Goal: Task Accomplishment & Management: Manage account settings

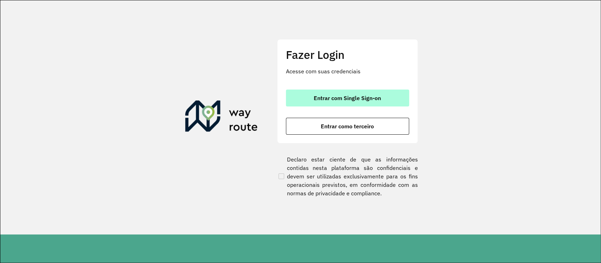
click at [346, 97] on span "Entrar com Single Sign-on" at bounding box center [347, 98] width 67 height 6
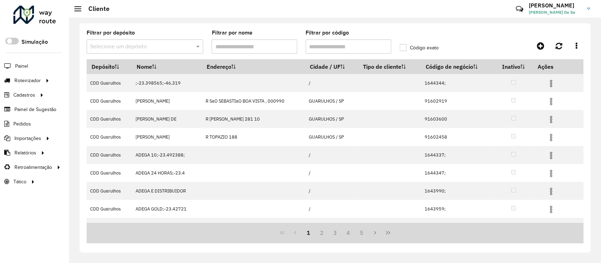
click at [131, 40] on div "Selecione um depósito" at bounding box center [145, 46] width 117 height 14
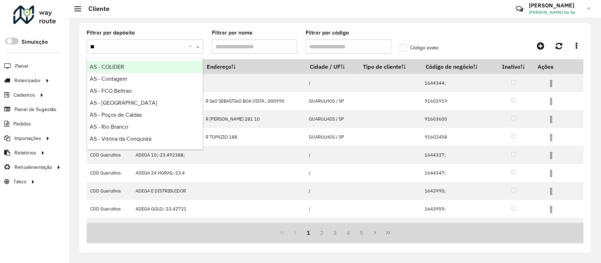
type input "***"
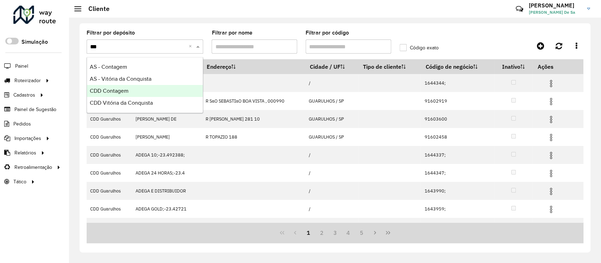
click at [138, 92] on div "CDD Contagem" at bounding box center [145, 91] width 116 height 12
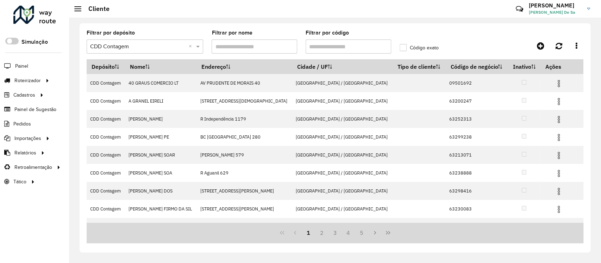
click at [333, 44] on input "Filtrar por código" at bounding box center [349, 46] width 86 height 14
paste input "*****"
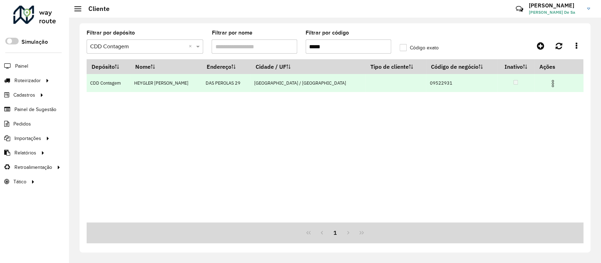
type input "*****"
click at [450, 86] on img at bounding box center [552, 83] width 8 height 8
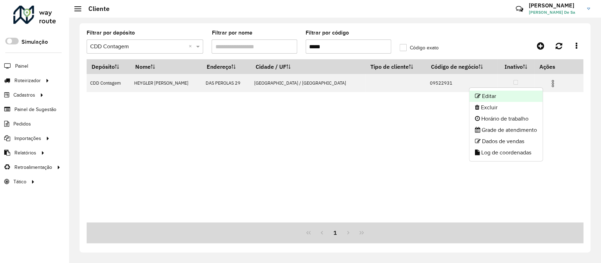
click at [450, 92] on li "Editar" at bounding box center [505, 95] width 73 height 11
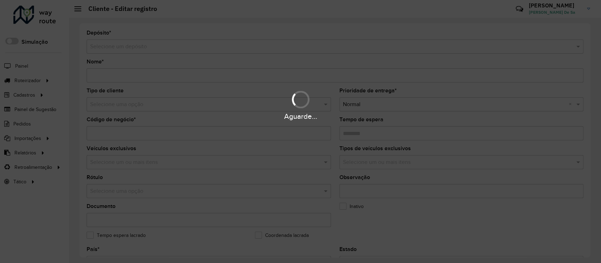
type input "**********"
type input "********"
type input "**********"
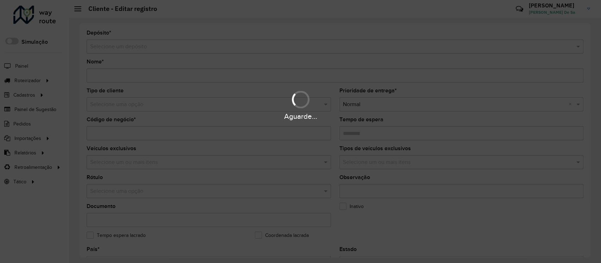
type input "**********"
type input "********"
type input "**********"
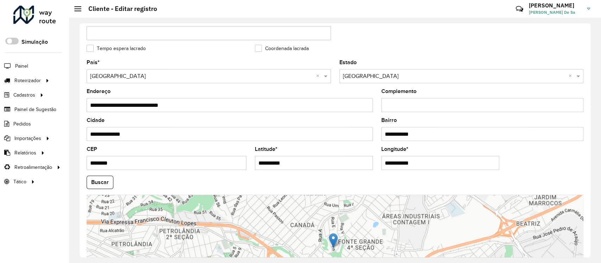
scroll to position [188, 0]
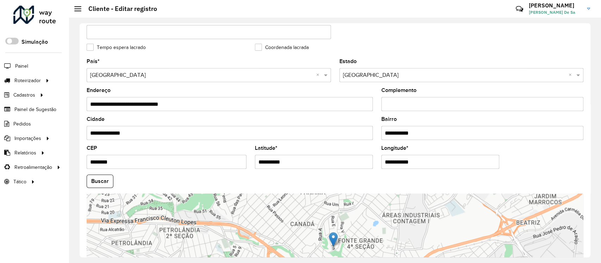
drag, startPoint x: 296, startPoint y: 164, endPoint x: 203, endPoint y: 170, distance: 93.1
click at [203, 170] on formly-group "**********" at bounding box center [334, 179] width 505 height 240
paste input "text"
type input "**********"
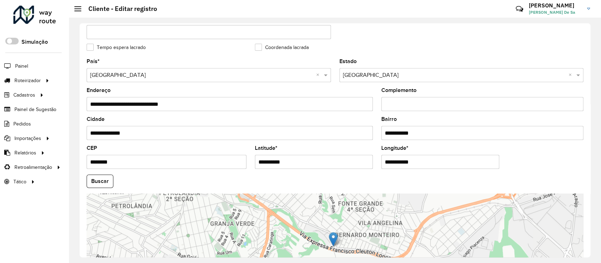
drag, startPoint x: 431, startPoint y: 157, endPoint x: 314, endPoint y: 167, distance: 117.6
click at [314, 167] on formly-group "**********" at bounding box center [334, 179] width 505 height 240
paste input "text"
type input "**********"
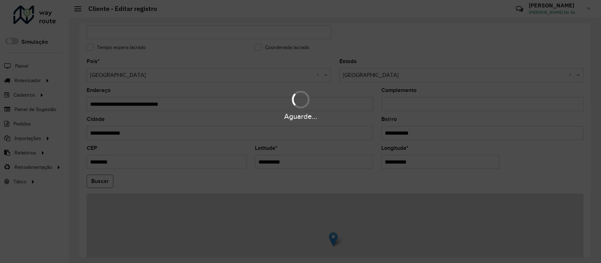
click at [96, 185] on hb-app "Aguarde... Pop-up bloqueado! Seu navegador bloqueou automáticamente a abertura …" at bounding box center [300, 131] width 601 height 263
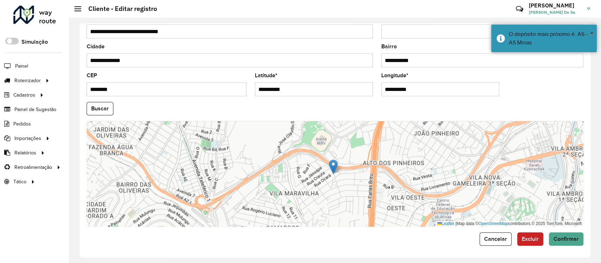
scroll to position [262, 0]
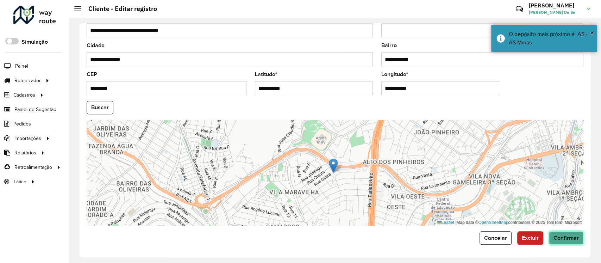
click at [450, 196] on span "Confirmar" at bounding box center [565, 237] width 25 height 6
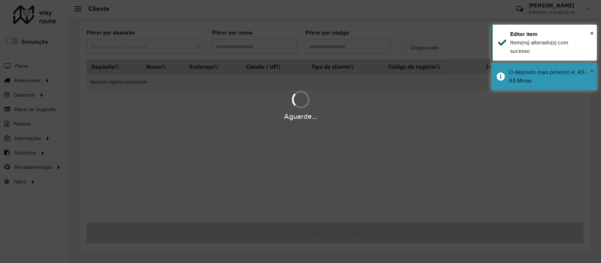
type input "*****"
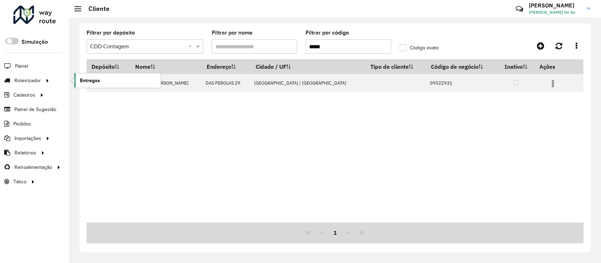
click at [99, 81] on span "Entregas" at bounding box center [90, 80] width 20 height 7
click at [99, 77] on span "Entregas" at bounding box center [90, 80] width 20 height 7
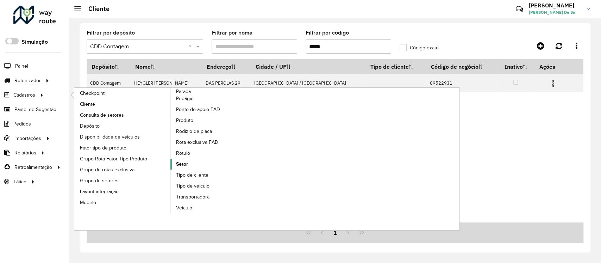
click at [191, 162] on link "Setor" at bounding box center [218, 164] width 96 height 11
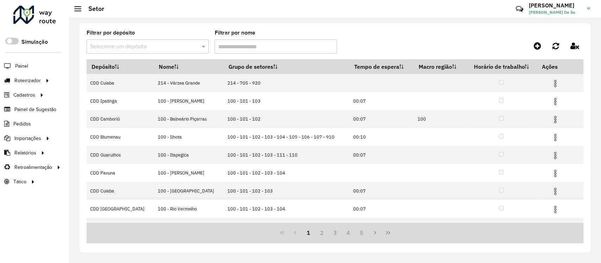
click at [124, 44] on input "text" at bounding box center [140, 47] width 101 height 8
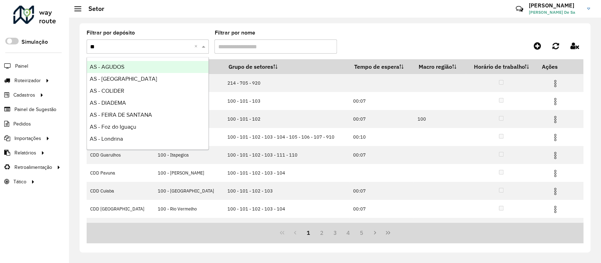
type input "***"
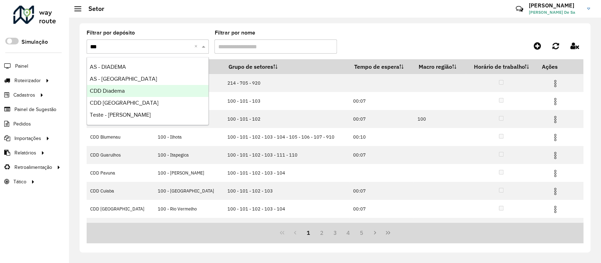
click at [127, 94] on div "CDD Diadema" at bounding box center [147, 91] width 121 height 12
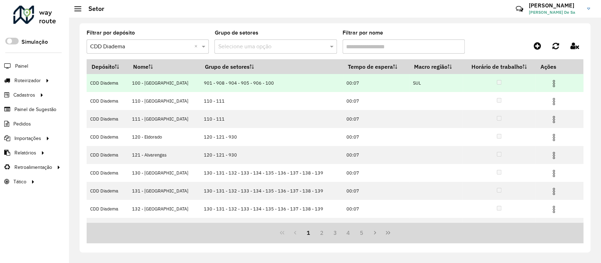
click at [450, 85] on img at bounding box center [554, 83] width 8 height 8
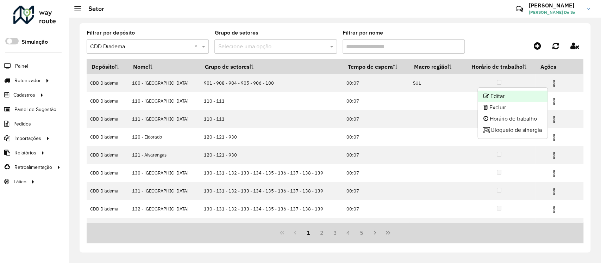
click at [450, 98] on li "Editar" at bounding box center [513, 95] width 70 height 11
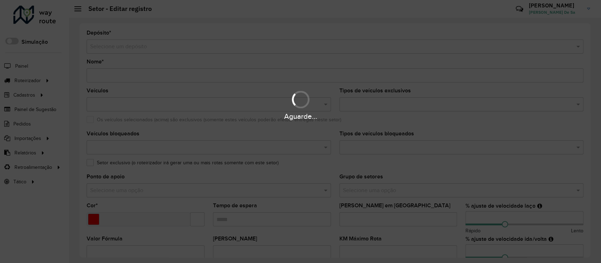
type input "**********"
type input "*******"
type input "*****"
type input "***"
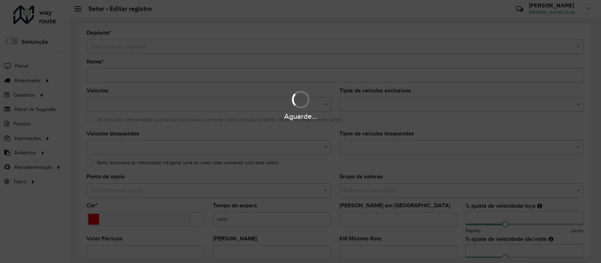
type input "***"
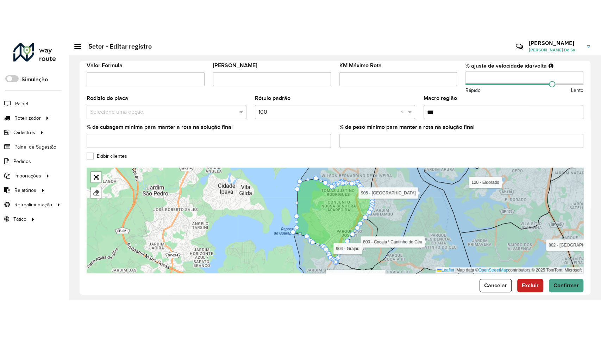
scroll to position [221, 0]
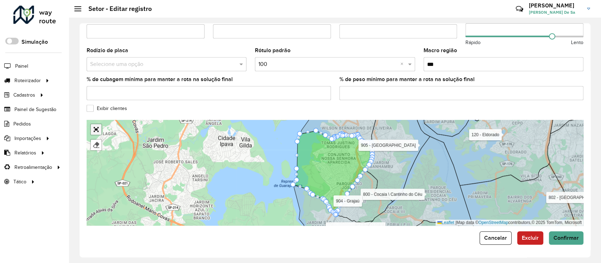
click at [96, 127] on link "Abrir mapa em tela cheia" at bounding box center [96, 129] width 11 height 11
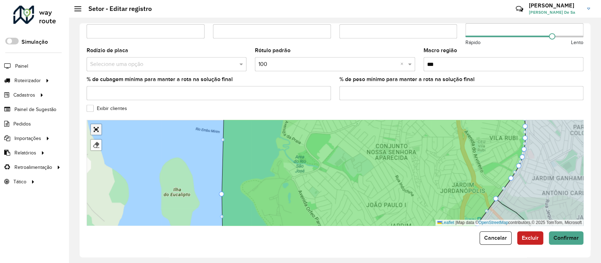
click at [96, 128] on link "Abrir mapa em tela cheia" at bounding box center [96, 129] width 11 height 11
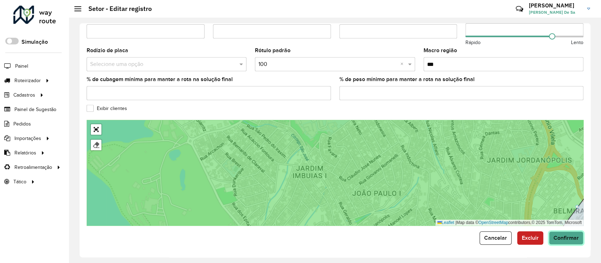
drag, startPoint x: 565, startPoint y: 235, endPoint x: 549, endPoint y: 227, distance: 17.6
click at [450, 196] on span "Confirmar" at bounding box center [565, 237] width 25 height 6
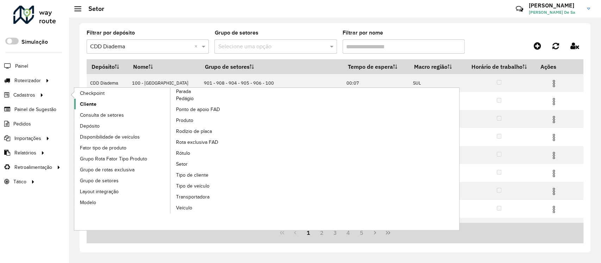
click at [84, 102] on span "Cliente" at bounding box center [88, 103] width 17 height 7
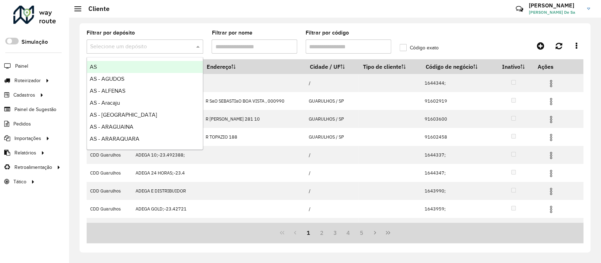
click at [128, 46] on input "text" at bounding box center [137, 47] width 95 height 8
type input "***"
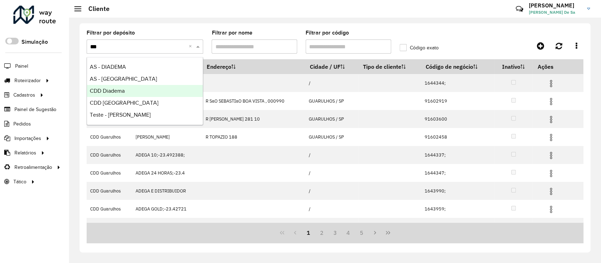
click at [121, 89] on span "CDD Diadema" at bounding box center [107, 91] width 35 height 6
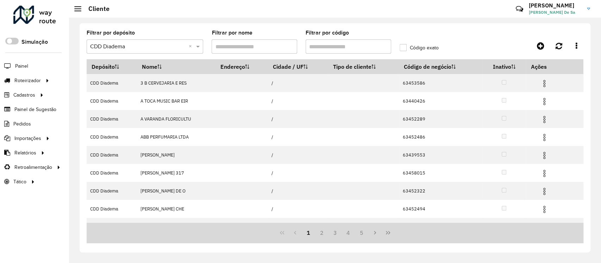
click at [331, 46] on input "Filtrar por código" at bounding box center [349, 46] width 86 height 14
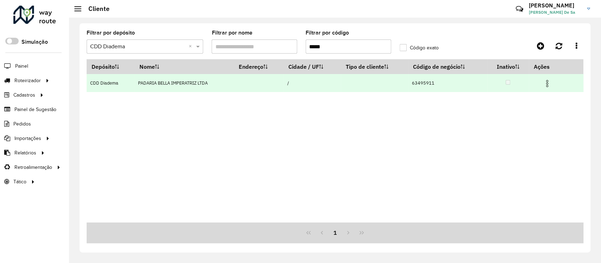
type input "*****"
click at [450, 86] on img at bounding box center [547, 83] width 8 height 8
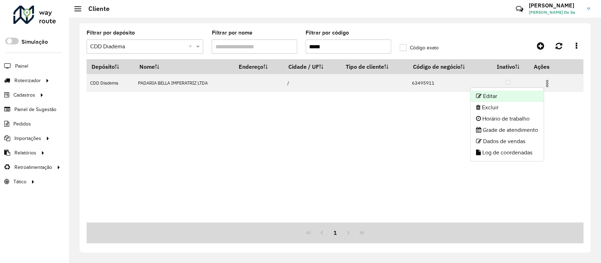
click at [450, 96] on li "Editar" at bounding box center [506, 95] width 73 height 11
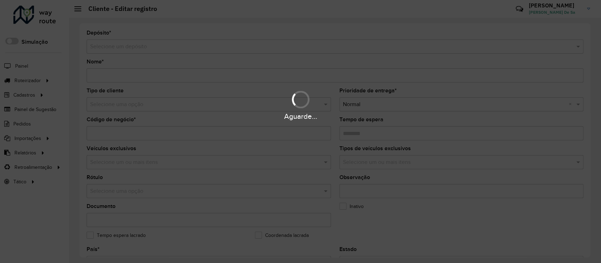
type input "**********"
type input "********"
type input "**********"
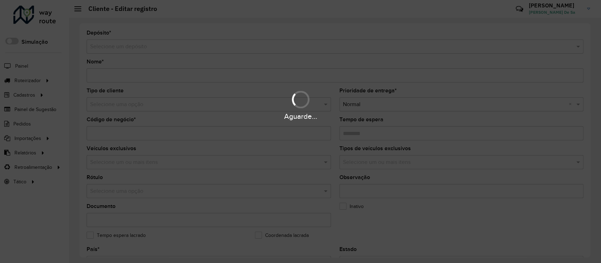
type input "**********"
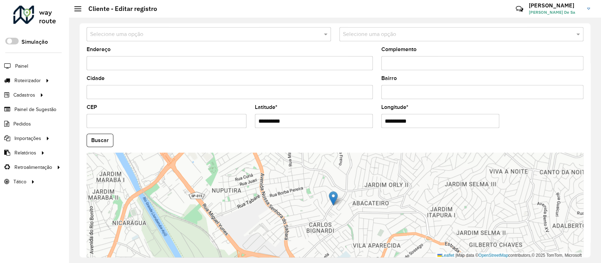
scroll to position [262, 0]
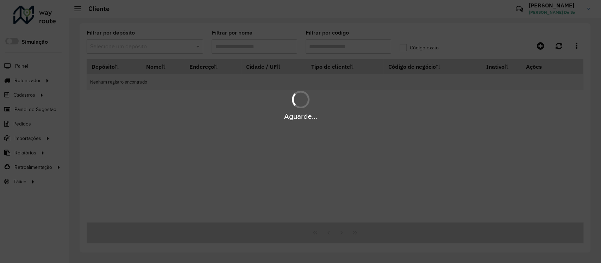
type input "*****"
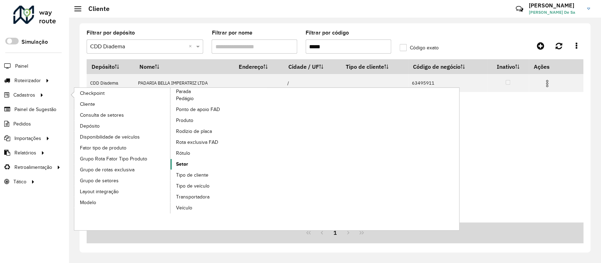
click at [190, 163] on link "Setor" at bounding box center [218, 164] width 96 height 11
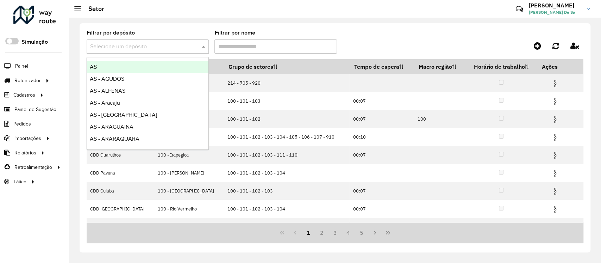
click at [140, 48] on input "text" at bounding box center [140, 47] width 101 height 8
type input "***"
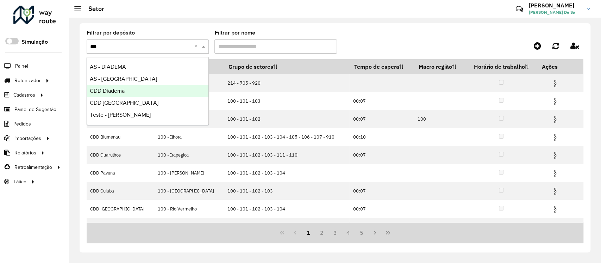
click at [132, 92] on div "CDD Diadema" at bounding box center [147, 91] width 121 height 12
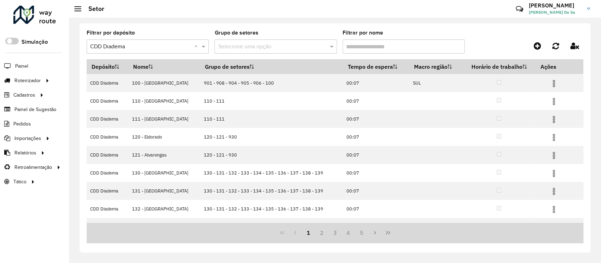
click at [370, 43] on input "Filtrar por nome" at bounding box center [404, 46] width 122 height 14
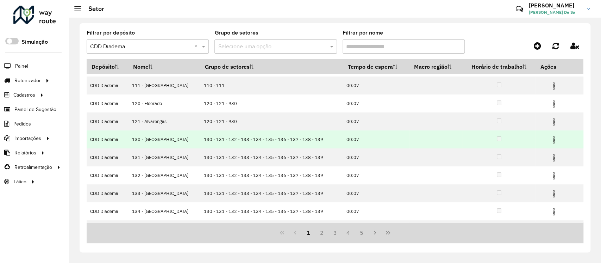
scroll to position [67, 0]
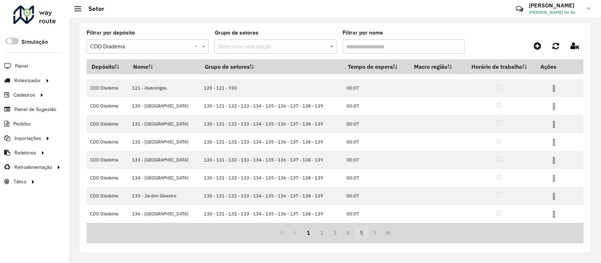
click at [364, 196] on button "5" at bounding box center [361, 232] width 13 height 13
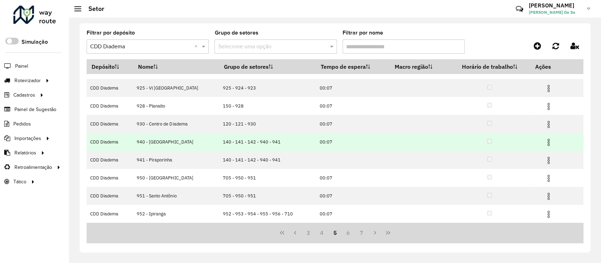
scroll to position [0, 0]
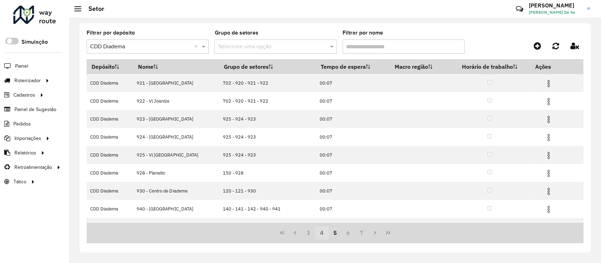
click at [322, 196] on button "4" at bounding box center [321, 232] width 13 height 13
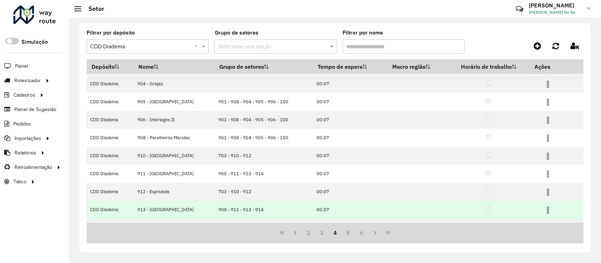
scroll to position [67, 0]
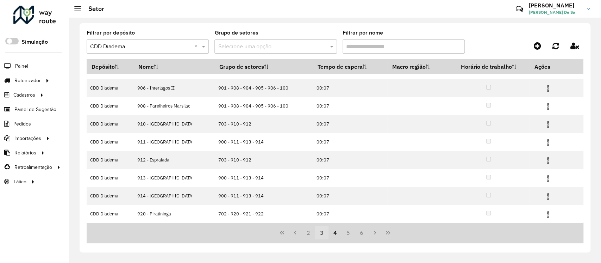
click at [324, 196] on button "3" at bounding box center [321, 232] width 13 height 13
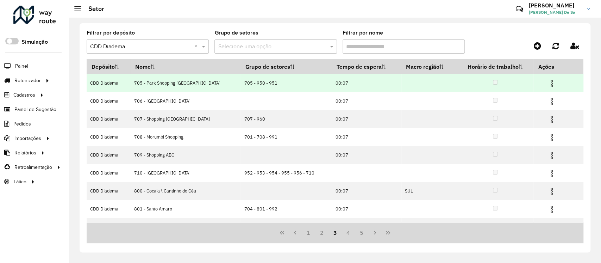
click at [450, 84] on img at bounding box center [551, 83] width 8 height 8
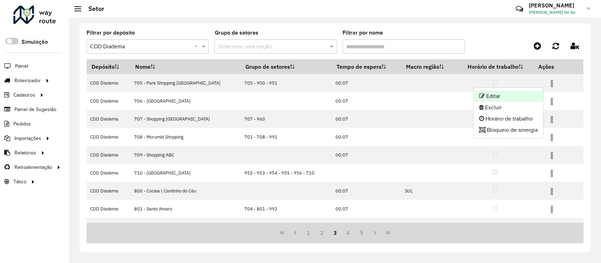
click at [450, 95] on li "Editar" at bounding box center [508, 95] width 70 height 11
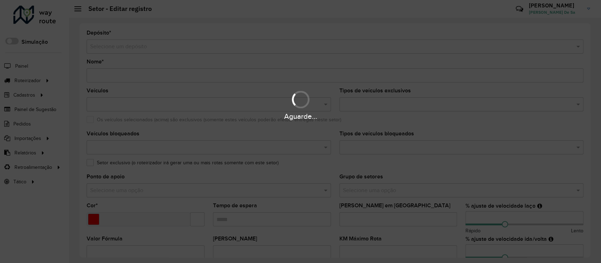
type input "**********"
type input "*******"
type input "*****"
type input "**"
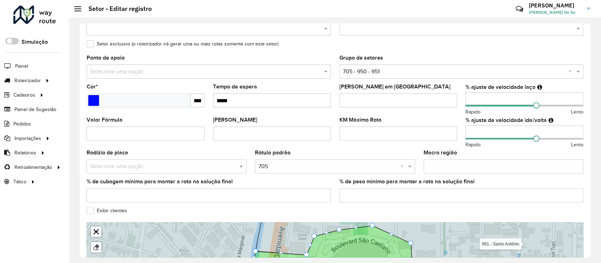
scroll to position [62, 0]
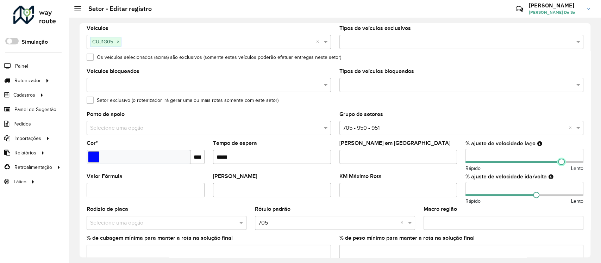
drag, startPoint x: 533, startPoint y: 162, endPoint x: 552, endPoint y: 168, distance: 19.6
click at [450, 167] on div "% ajuste de velocidade laço *** Rápido Lento" at bounding box center [524, 155] width 118 height 31
type input "***"
drag, startPoint x: 534, startPoint y: 196, endPoint x: 544, endPoint y: 196, distance: 9.2
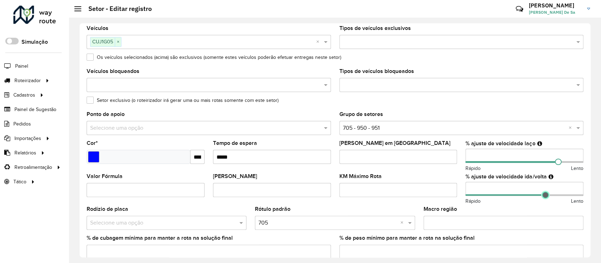
click at [450, 196] on span at bounding box center [545, 195] width 6 height 6
drag, startPoint x: 556, startPoint y: 163, endPoint x: 554, endPoint y: 168, distance: 4.9
click at [450, 164] on span at bounding box center [561, 161] width 6 height 6
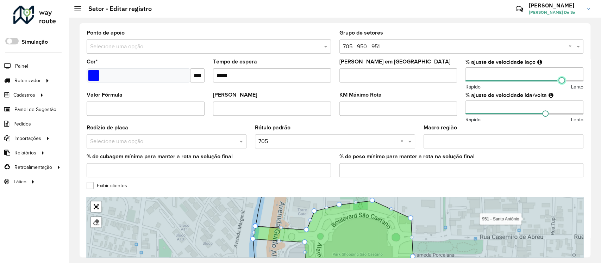
scroll to position [188, 0]
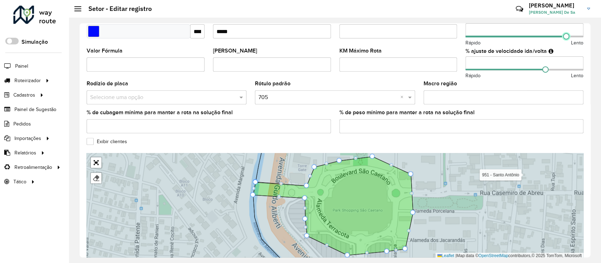
type input "***"
drag, startPoint x: 558, startPoint y: 37, endPoint x: 564, endPoint y: 42, distance: 7.0
click at [450, 41] on div "% ajuste de velocidade laço *** Rápido Lento" at bounding box center [524, 30] width 118 height 31
drag, startPoint x: 545, startPoint y: 71, endPoint x: 540, endPoint y: 75, distance: 6.2
click at [450, 75] on div "% ajuste de velocidade ida/volta ** Rápido Lento" at bounding box center [524, 63] width 118 height 31
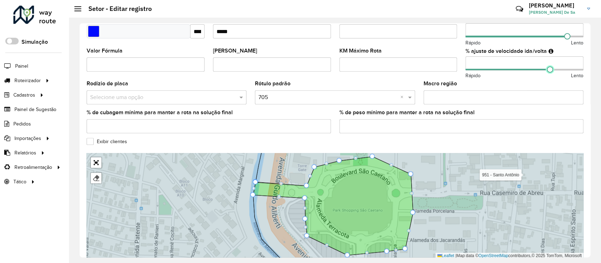
drag, startPoint x: 541, startPoint y: 69, endPoint x: 547, endPoint y: 74, distance: 7.7
click at [450, 73] on div "% ajuste de velocidade ida/volta *** Rápido Lento" at bounding box center [524, 63] width 118 height 31
type input "***"
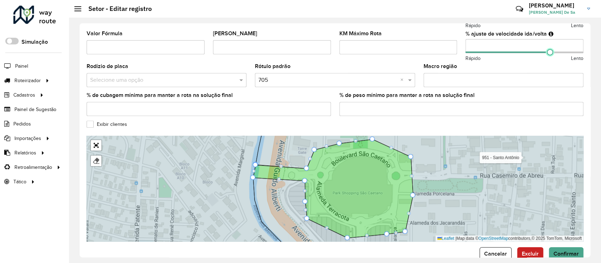
scroll to position [221, 0]
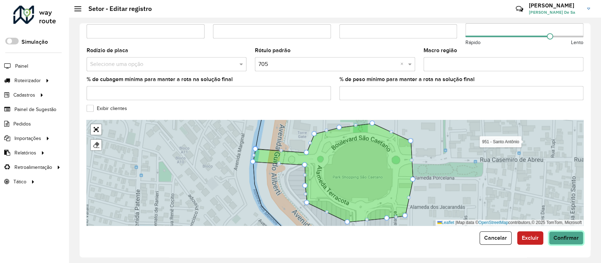
click at [450, 196] on span "Confirmar" at bounding box center [565, 237] width 25 height 6
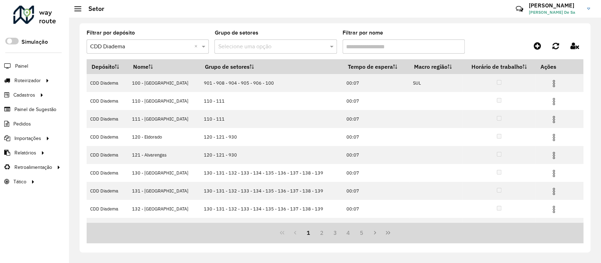
click at [376, 50] on input "Filtrar por nome" at bounding box center [404, 46] width 122 height 14
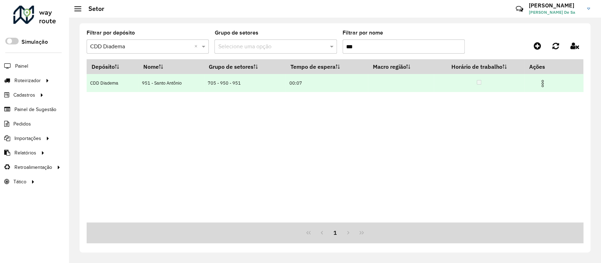
type input "***"
click at [450, 82] on img at bounding box center [542, 83] width 8 height 8
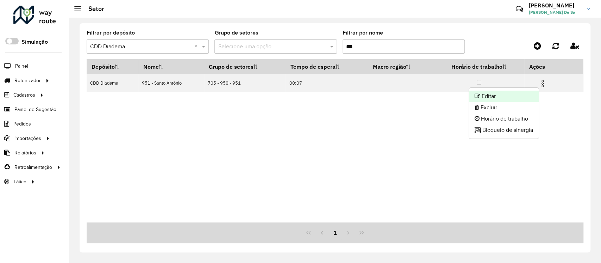
click at [450, 96] on li "Editar" at bounding box center [504, 95] width 70 height 11
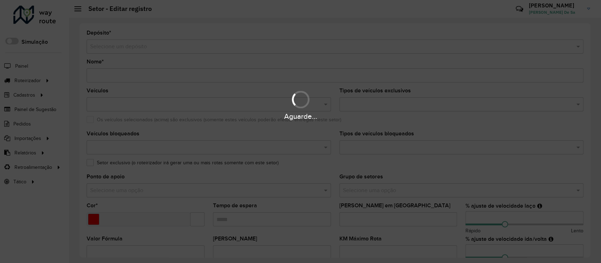
type input "**********"
type input "*******"
type input "*****"
type input "**"
type input "***"
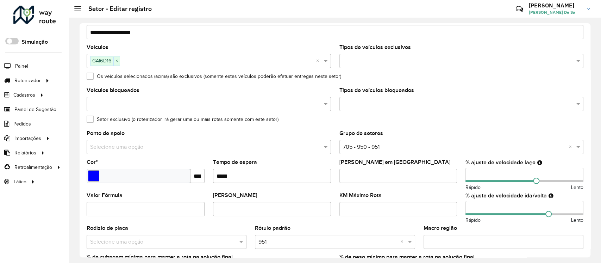
scroll to position [125, 0]
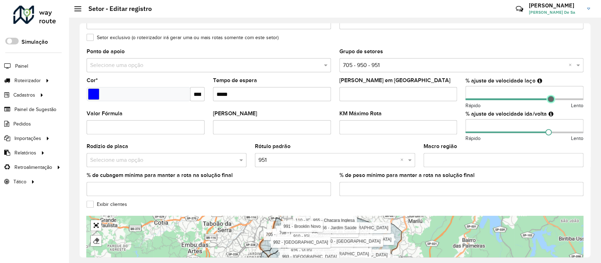
type input "***"
drag, startPoint x: 533, startPoint y: 100, endPoint x: 550, endPoint y: 101, distance: 16.6
click at [450, 101] on span at bounding box center [550, 99] width 6 height 6
type input "***"
drag, startPoint x: 546, startPoint y: 133, endPoint x: 554, endPoint y: 144, distance: 13.4
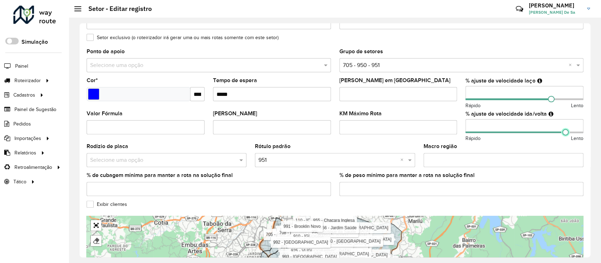
click at [450, 139] on div "% ajuste de velocidade ida/volta *** Rápido Lento" at bounding box center [524, 126] width 118 height 31
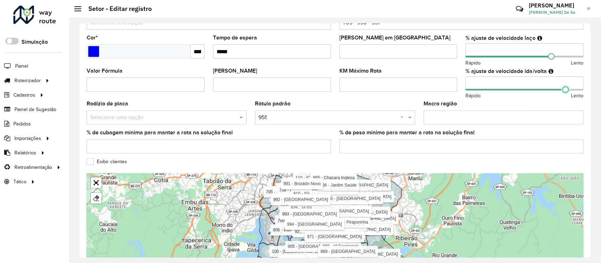
scroll to position [221, 0]
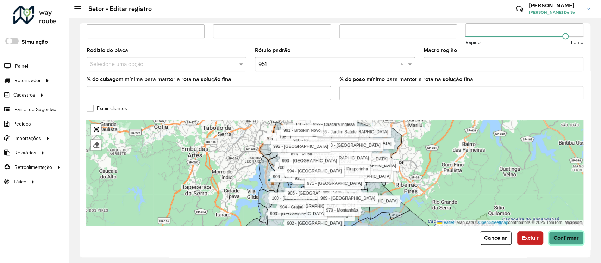
click at [450, 196] on span "Confirmar" at bounding box center [565, 237] width 25 height 6
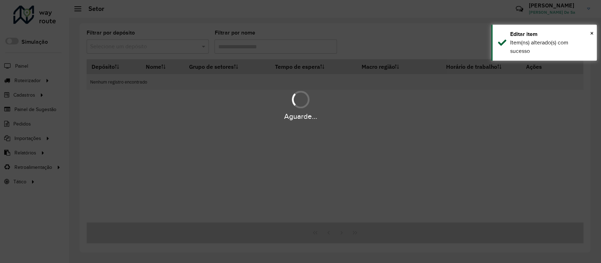
type input "***"
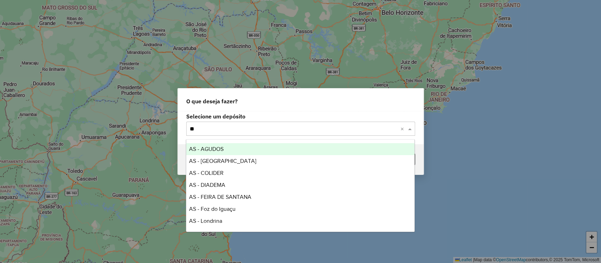
type input "***"
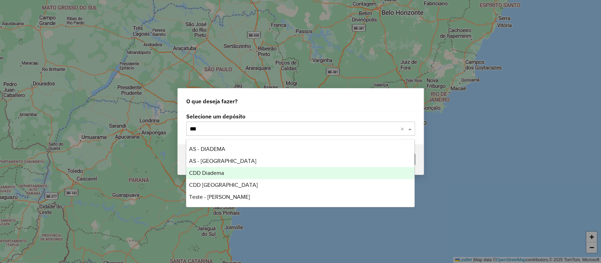
click at [227, 174] on div "CDD Diadema" at bounding box center [300, 173] width 228 height 12
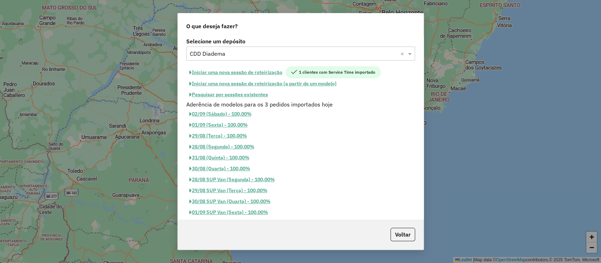
click at [244, 95] on button "Pesquisar por sessões existentes" at bounding box center [228, 94] width 85 height 11
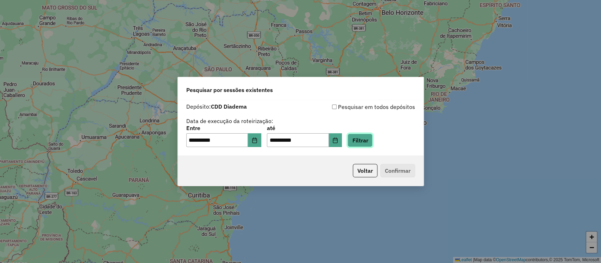
click at [371, 142] on button "Filtrar" at bounding box center [359, 139] width 25 height 13
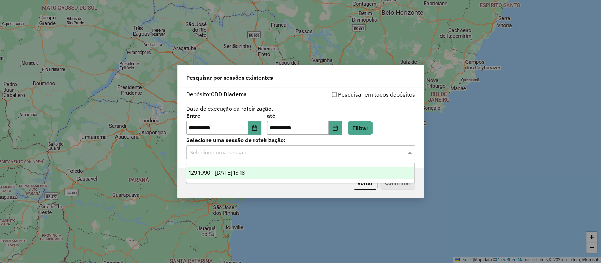
click at [259, 153] on input "text" at bounding box center [294, 152] width 208 height 8
click at [245, 174] on span "1294090 - 14/10/2025 18:18" at bounding box center [217, 172] width 56 height 6
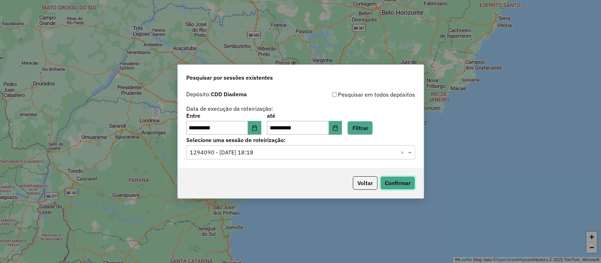
click at [395, 186] on button "Confirmar" at bounding box center [397, 182] width 35 height 13
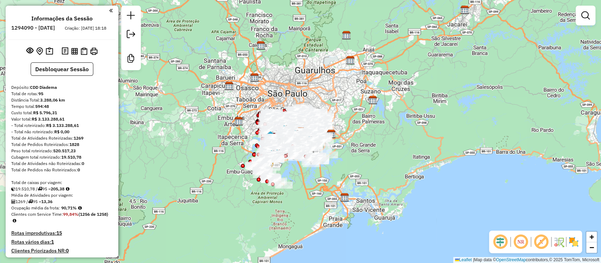
click at [542, 239] on em at bounding box center [541, 241] width 17 height 17
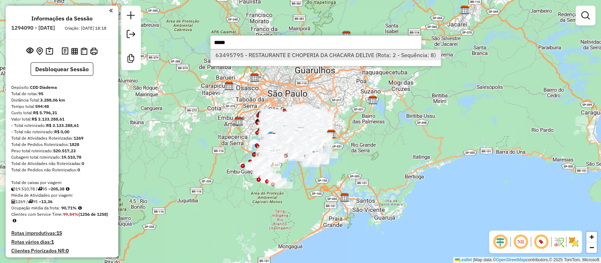
type input "*****"
click at [345, 54] on li "63495795 - RESTAURANTE E CHOPERIA DA CHACARA DELIVE (Rota: 2 - Sequência: 8)" at bounding box center [326, 55] width 230 height 11
select select "**********"
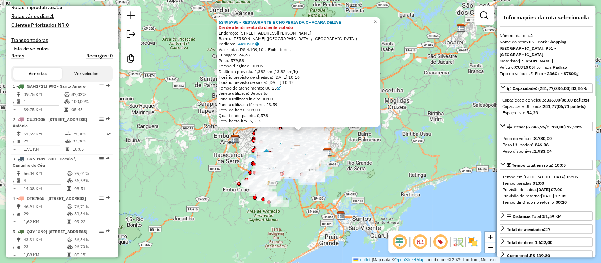
scroll to position [346, 0]
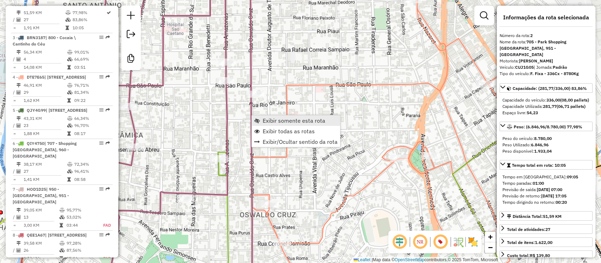
click at [284, 122] on span "Exibir somente esta rota" at bounding box center [294, 121] width 63 height 6
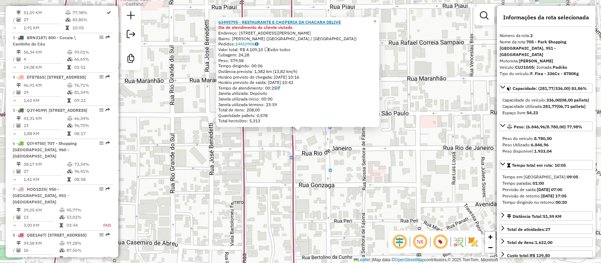
click at [315, 21] on strong "63495795 - RESTAURANTE E CHOPERIA DA CHACARA DELIVE" at bounding box center [279, 21] width 123 height 5
click at [333, 156] on div "63495795 - RESTAURANTE E CHOPERIA DA CHACARA DELIVE Dia de atendimento do clien…" at bounding box center [300, 131] width 601 height 263
click at [319, 147] on div "63495795 - RESTAURANTE E CHOPERIA DA CHACARA DELIVE Dia de atendimento do clien…" at bounding box center [300, 131] width 601 height 263
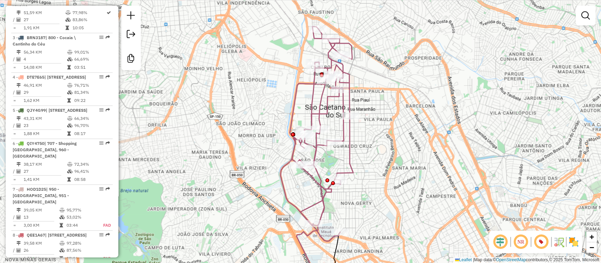
drag, startPoint x: 543, startPoint y: 240, endPoint x: 496, endPoint y: 253, distance: 49.3
click at [543, 240] on em at bounding box center [541, 241] width 17 height 17
click at [349, 169] on icon at bounding box center [317, 133] width 73 height 214
select select "**********"
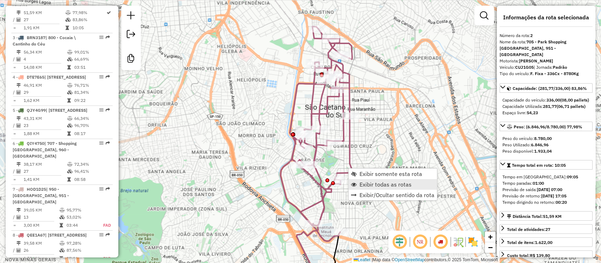
click at [381, 182] on span "Exibir todas as rotas" at bounding box center [385, 184] width 52 height 6
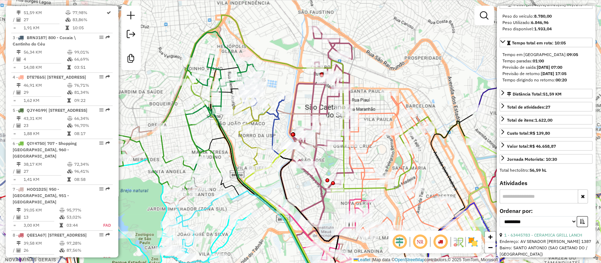
scroll to position [188, 0]
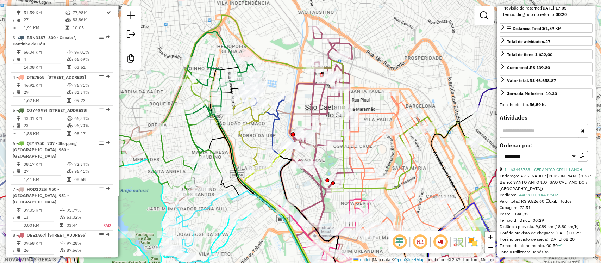
click at [440, 244] on em at bounding box center [440, 241] width 17 height 17
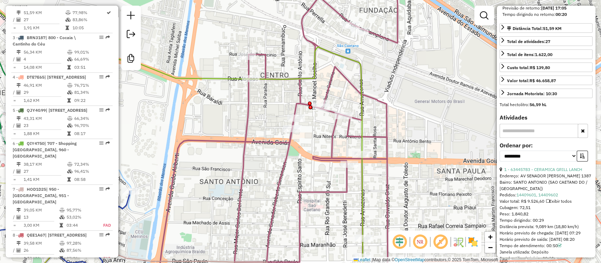
click at [275, 194] on icon at bounding box center [276, 131] width 241 height 315
click at [306, 198] on span "Exibir somente esta rota" at bounding box center [320, 200] width 63 height 6
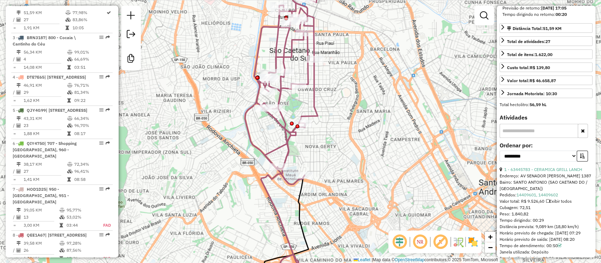
click at [314, 102] on icon at bounding box center [281, 79] width 73 height 211
click at [441, 248] on em at bounding box center [440, 241] width 17 height 17
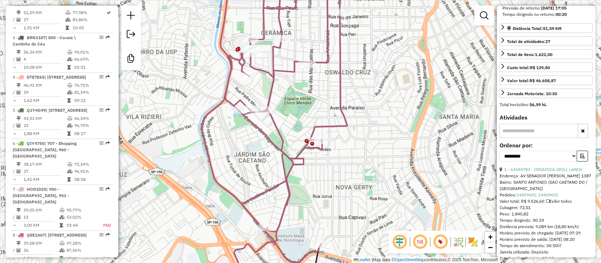
click at [472, 243] on img at bounding box center [472, 241] width 11 height 11
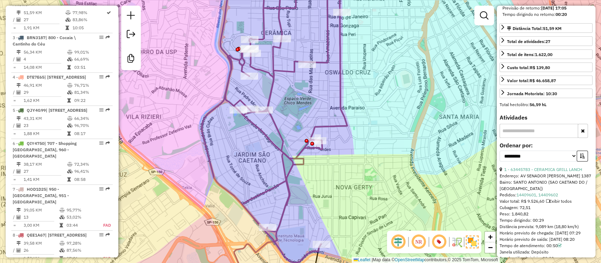
click at [471, 244] on img at bounding box center [472, 241] width 13 height 13
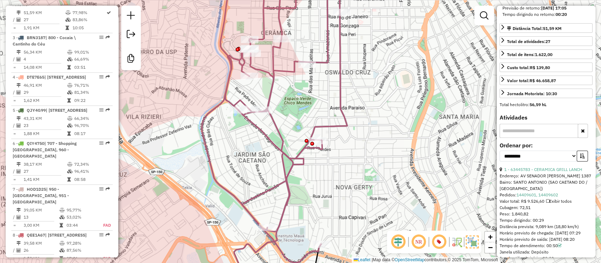
click at [440, 243] on em at bounding box center [439, 241] width 17 height 17
click at [437, 244] on em at bounding box center [439, 241] width 17 height 17
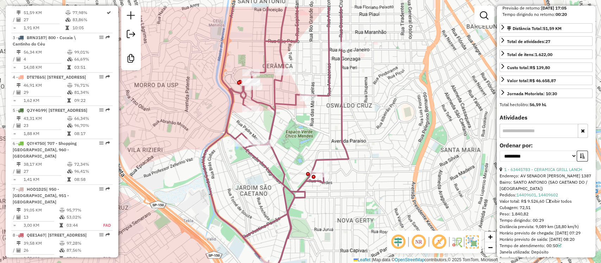
drag, startPoint x: 358, startPoint y: 50, endPoint x: 357, endPoint y: 118, distance: 67.2
click at [357, 118] on div "Janela de atendimento Grade de atendimento Capacidade Transportadoras Veículos …" at bounding box center [300, 131] width 601 height 263
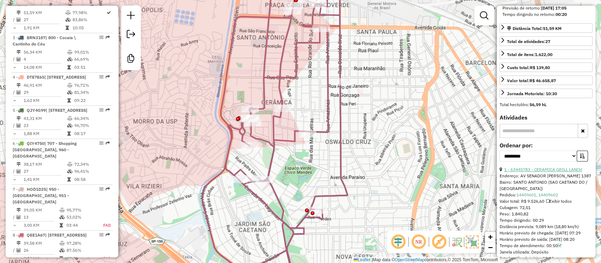
click at [527, 172] on link "1 - 63445783 - CERAMICA GRILL LANCH" at bounding box center [543, 169] width 78 height 5
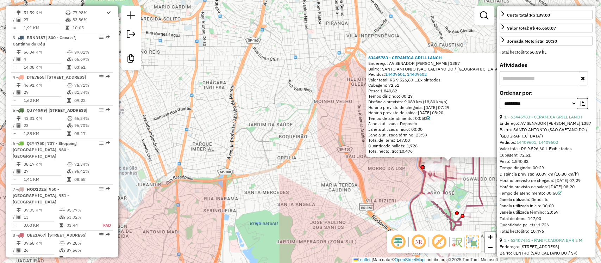
scroll to position [250, 0]
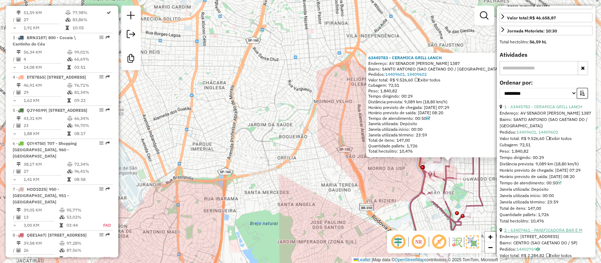
drag, startPoint x: 527, startPoint y: 249, endPoint x: 514, endPoint y: 242, distance: 14.8
click at [527, 232] on link "2 - 63407461 - PANIFICADORA BAR E M" at bounding box center [543, 229] width 78 height 5
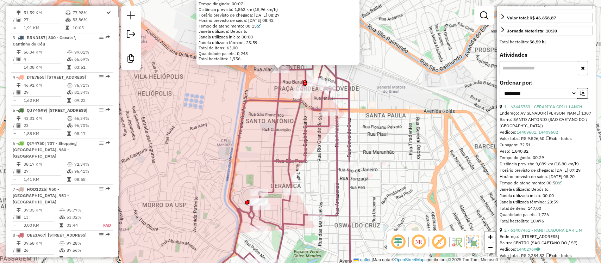
click at [333, 216] on icon at bounding box center [283, 138] width 145 height 302
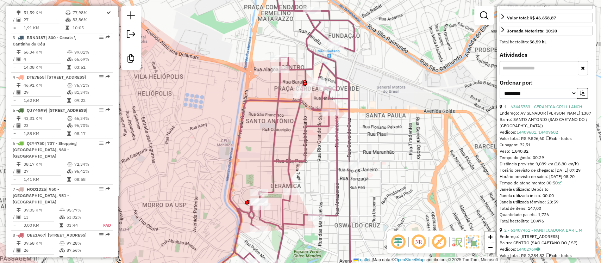
click at [441, 244] on em at bounding box center [439, 241] width 17 height 17
click at [337, 150] on icon at bounding box center [283, 138] width 145 height 302
click at [369, 168] on span "Exibir todas as rotas" at bounding box center [374, 167] width 52 height 6
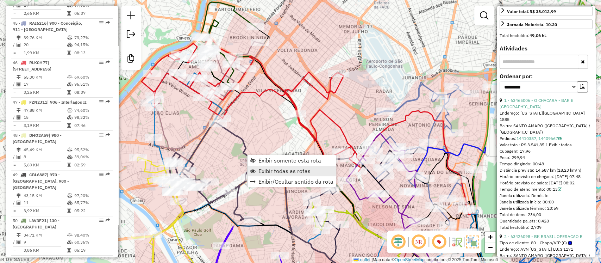
scroll to position [2500, 0]
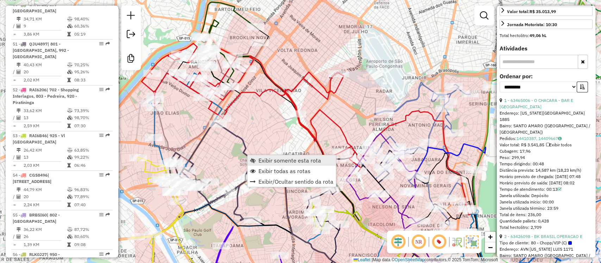
click at [291, 161] on span "Exibir somente esta rota" at bounding box center [289, 160] width 63 height 6
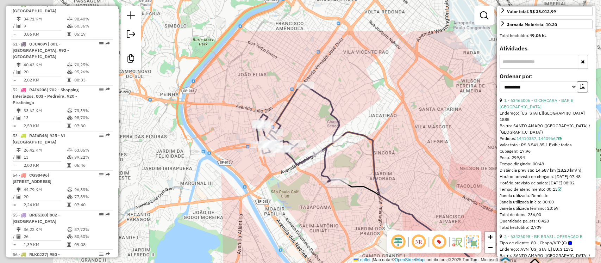
drag, startPoint x: 243, startPoint y: 132, endPoint x: 464, endPoint y: 187, distance: 228.1
click at [465, 191] on div "Janela de atendimento Grade de atendimento Capacidade Transportadoras Veículos …" at bounding box center [300, 131] width 601 height 263
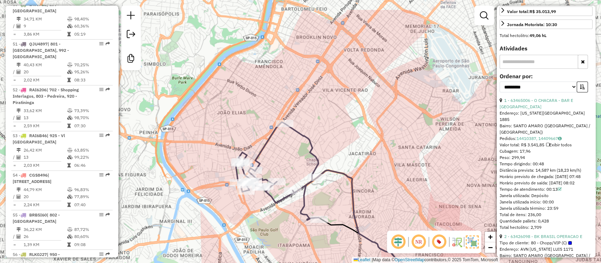
drag, startPoint x: 377, startPoint y: 134, endPoint x: 295, endPoint y: 188, distance: 97.8
click at [296, 188] on div "Janela de atendimento Grade de atendimento Capacidade Transportadoras Veículos …" at bounding box center [300, 131] width 601 height 263
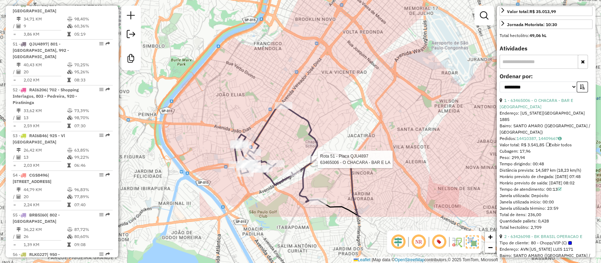
drag, startPoint x: 312, startPoint y: 126, endPoint x: 319, endPoint y: 107, distance: 21.1
click at [319, 109] on icon at bounding box center [276, 153] width 84 height 98
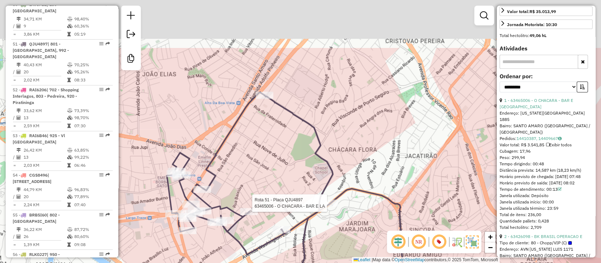
drag, startPoint x: 380, startPoint y: 151, endPoint x: 356, endPoint y: 191, distance: 46.6
click at [356, 191] on div "Rota 51 - Placa QJU4897 63465006 - O CHACARA - BAR E LA Janela de atendimento G…" at bounding box center [300, 131] width 601 height 263
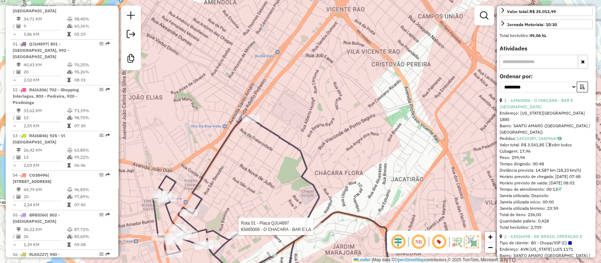
click at [304, 183] on icon at bounding box center [236, 202] width 166 height 174
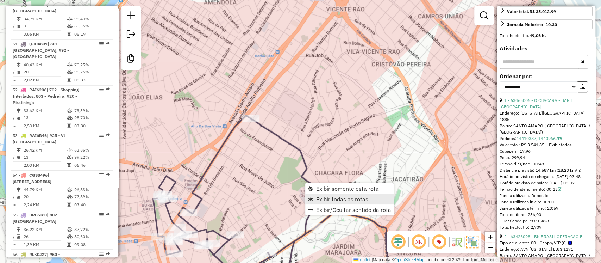
click at [340, 198] on span "Exibir todas as rotas" at bounding box center [342, 199] width 52 height 6
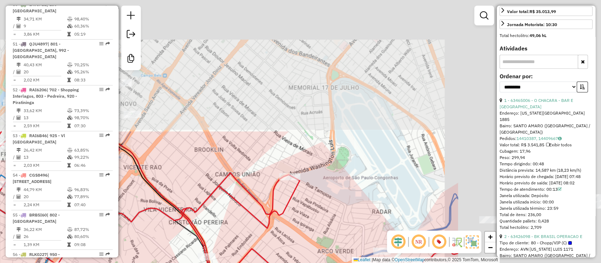
drag, startPoint x: 427, startPoint y: 74, endPoint x: 335, endPoint y: 158, distance: 125.1
click at [199, 262] on html "Aguarde... Pop-up bloqueado! Seu navegador bloqueou automáticamente a abertura …" at bounding box center [300, 131] width 601 height 263
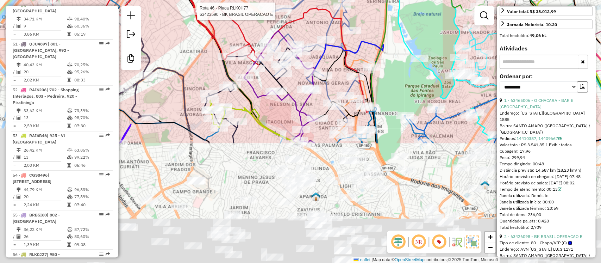
drag, startPoint x: 401, startPoint y: 179, endPoint x: 307, endPoint y: 124, distance: 108.7
click at [388, 4] on icon at bounding box center [379, 64] width 17 height 158
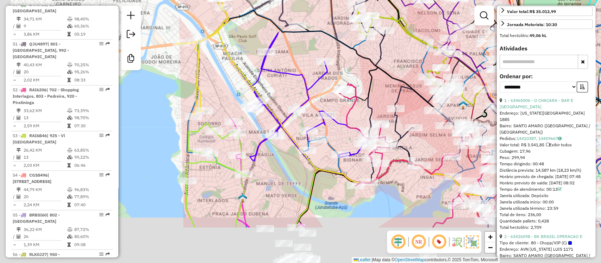
drag, startPoint x: 208, startPoint y: 244, endPoint x: 312, endPoint y: 120, distance: 162.2
click at [356, 64] on div "Rota 46 - Placa RLK0H77 63423590 - BK BRASIL OPERACAO E Janela de atendimento G…" at bounding box center [300, 131] width 601 height 263
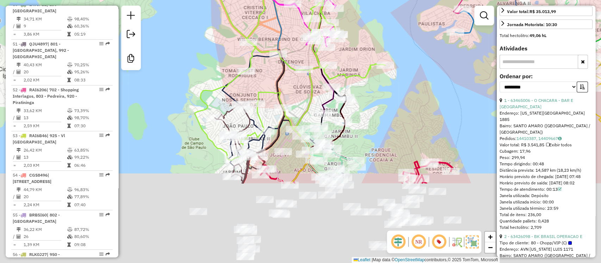
drag, startPoint x: 432, startPoint y: 203, endPoint x: 333, endPoint y: 63, distance: 170.9
click at [348, 58] on div "Rota 46 - Placa RLK0H77 63423590 - BK BRASIL OPERACAO E Janela de atendimento G…" at bounding box center [300, 131] width 601 height 263
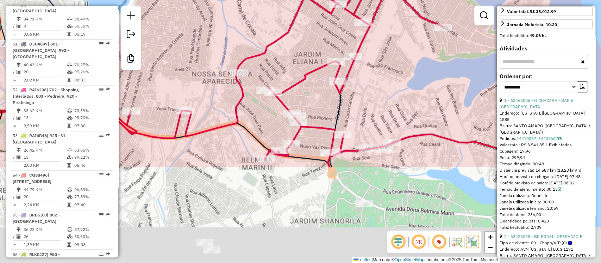
drag, startPoint x: 383, startPoint y: 142, endPoint x: 331, endPoint y: 157, distance: 54.3
click at [377, 82] on div "Rota 46 - Placa RLK0H77 63423590 - BK BRASIL OPERACAO E Janela de atendimento G…" at bounding box center [300, 131] width 601 height 263
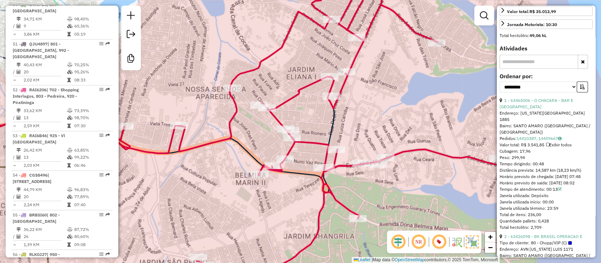
drag, startPoint x: 403, startPoint y: 96, endPoint x: 350, endPoint y: 236, distance: 149.4
click at [349, 245] on div "Rota 46 - Placa RLK0H77 63423590 - BK BRASIL OPERACAO E Janela de atendimento G…" at bounding box center [300, 131] width 601 height 263
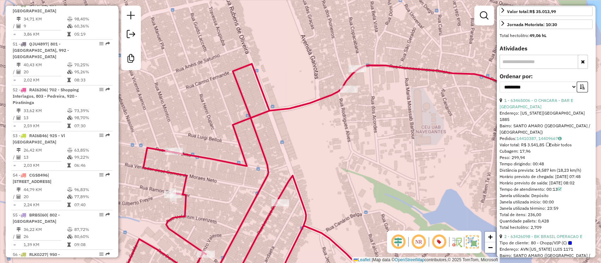
click at [347, 97] on div "Rota 46 - Placa RLK0H77 63423590 - BK BRASIL OPERACAO E Janela de atendimento G…" at bounding box center [300, 131] width 601 height 263
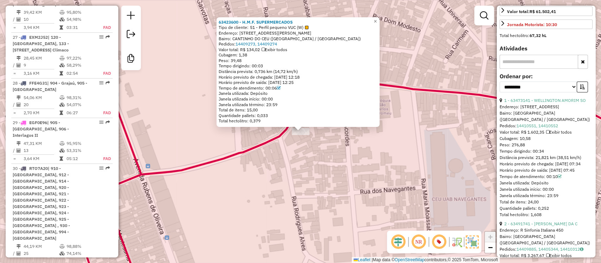
scroll to position [1411, 0]
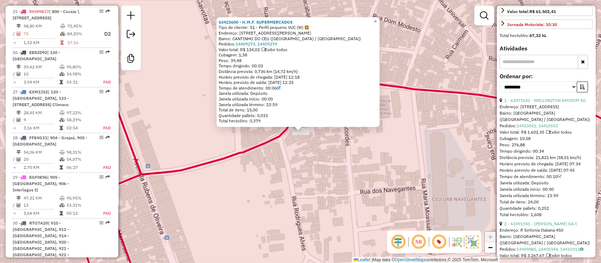
click at [317, 159] on div "63423600 - H.M.F. SUPERMERCADOS Tipo de cliente: 51 - Perfil pequeno VUC (W) En…" at bounding box center [300, 131] width 601 height 263
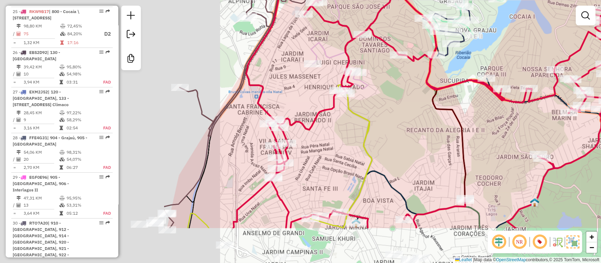
drag, startPoint x: 300, startPoint y: 102, endPoint x: 529, endPoint y: 32, distance: 239.3
click at [569, 21] on div "Rota 25 - Placa RKW9B17 63484029 - JOSE GERALDO DA SILV Janela de atendimento G…" at bounding box center [300, 131] width 601 height 263
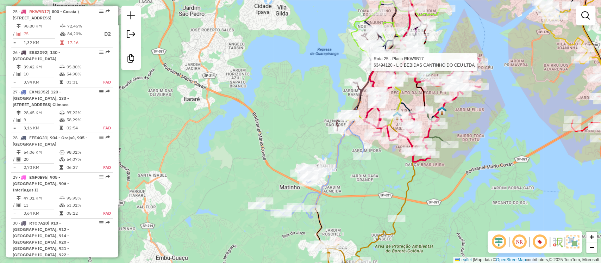
drag, startPoint x: 318, startPoint y: 49, endPoint x: 295, endPoint y: 120, distance: 74.8
click at [286, 135] on div "Rota 25 - Placa RKW9B17 63494120 - L C BEBIDAS CANTINHO DO CEU LTDA Janela de a…" at bounding box center [300, 131] width 601 height 263
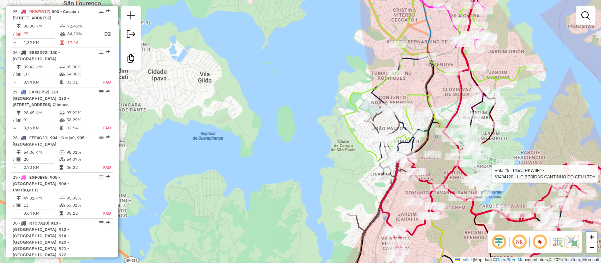
click at [297, 133] on div "Rota 25 - Placa RKW9B17 63494120 - L C BEBIDAS CANTINHO DO CEU LTDA Janela de a…" at bounding box center [300, 131] width 601 height 263
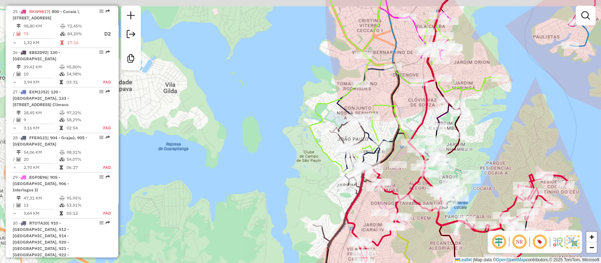
drag, startPoint x: 279, startPoint y: 137, endPoint x: 229, endPoint y: 133, distance: 50.2
click at [237, 145] on div "Janela de atendimento Grade de atendimento Capacidade Transportadoras Veículos …" at bounding box center [300, 131] width 601 height 263
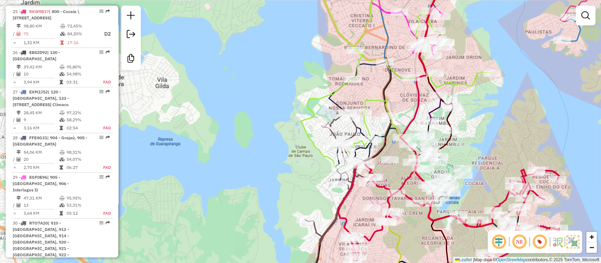
drag, startPoint x: 228, startPoint y: 139, endPoint x: 204, endPoint y: 65, distance: 77.8
click at [206, 59] on div "Janela de atendimento Grade de atendimento Capacidade Transportadoras Veículos …" at bounding box center [300, 131] width 601 height 263
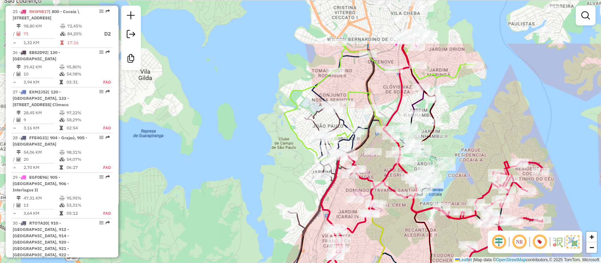
drag, startPoint x: 224, startPoint y: 109, endPoint x: 222, endPoint y: 160, distance: 51.1
click at [222, 160] on div "Janela de atendimento Grade de atendimento Capacidade Transportadoras Veículos …" at bounding box center [300, 131] width 601 height 263
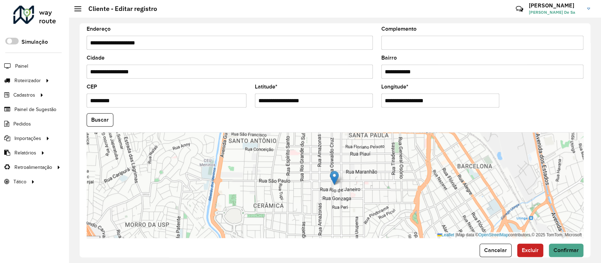
scroll to position [250, 0]
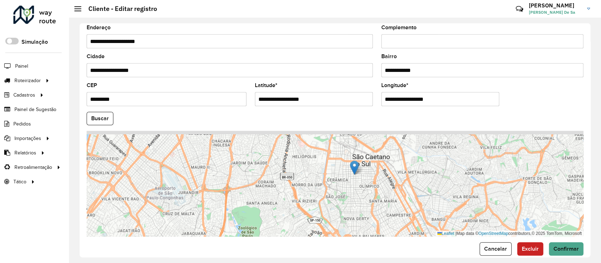
drag, startPoint x: 286, startPoint y: 191, endPoint x: 336, endPoint y: 184, distance: 50.4
click at [340, 191] on div "Leaflet | Map data © OpenStreetMap contributors,© 2025 TomTom, Microsoft" at bounding box center [335, 184] width 497 height 106
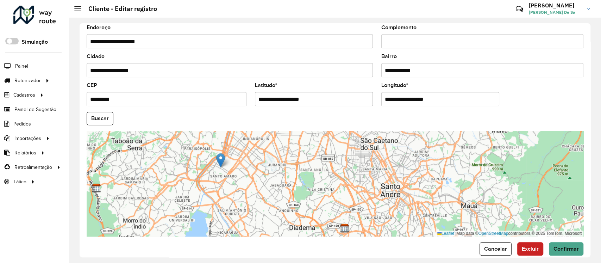
drag, startPoint x: 362, startPoint y: 149, endPoint x: 221, endPoint y: 159, distance: 140.9
click at [221, 159] on img at bounding box center [220, 160] width 9 height 14
type input "**********"
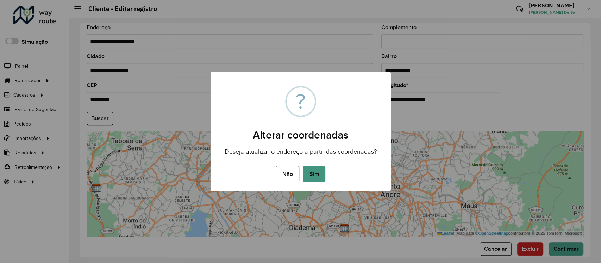
click at [318, 172] on button "Sim" at bounding box center [314, 174] width 23 height 16
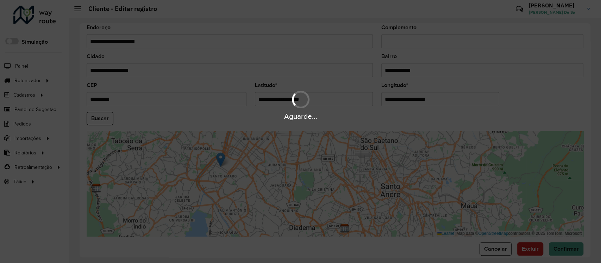
type input "**********"
type input "*********"
type input "**********"
type input "*********"
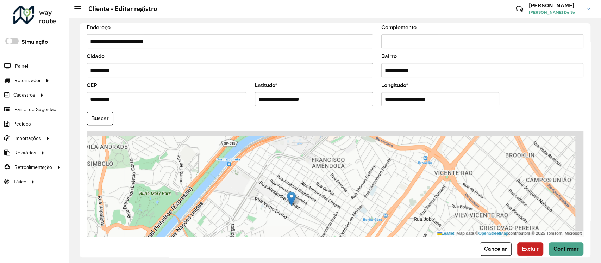
drag, startPoint x: 395, startPoint y: 174, endPoint x: 351, endPoint y: 190, distance: 46.2
click at [353, 190] on div "Leaflet | Map data © OpenStreetMap contributors,© 2025 TomTom, Microsoft" at bounding box center [335, 184] width 497 height 106
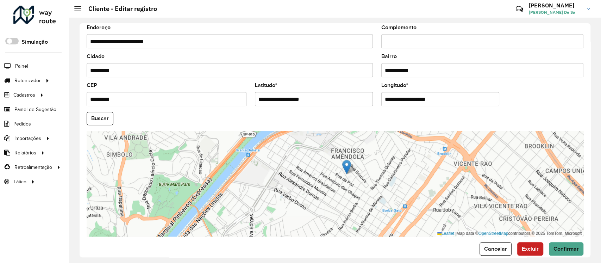
drag, startPoint x: 316, startPoint y: 182, endPoint x: 341, endPoint y: 165, distance: 30.2
click at [342, 165] on img at bounding box center [346, 166] width 9 height 14
type input "**********"
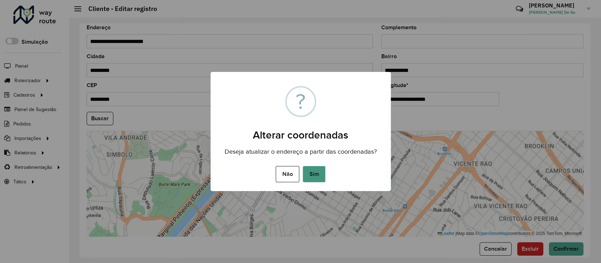
click at [318, 174] on button "Sim" at bounding box center [314, 174] width 23 height 16
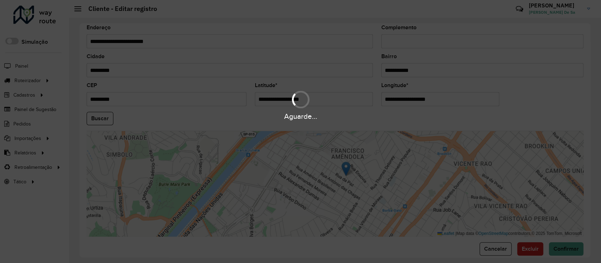
type input "**********"
type input "*********"
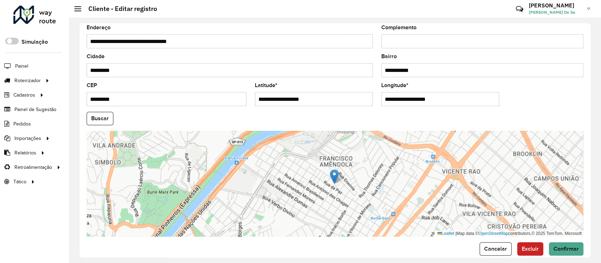
drag, startPoint x: 201, startPoint y: 38, endPoint x: 57, endPoint y: 55, distance: 144.9
click at [57, 55] on div "Roteirizador AmbevTech Simulação Painel Roteirizador Entregas Cadastros Checkpo…" at bounding box center [300, 131] width 601 height 263
drag, startPoint x: 320, startPoint y: 99, endPoint x: 172, endPoint y: 102, distance: 147.5
click at [174, 102] on formly-group "**********" at bounding box center [334, 116] width 505 height 240
paste input "text"
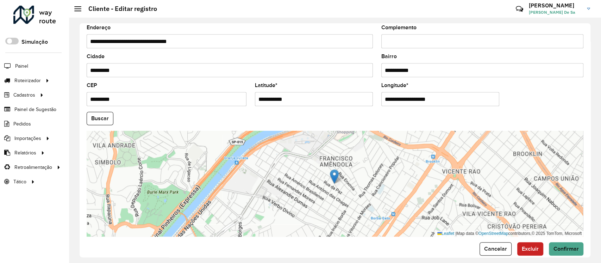
type input "**********"
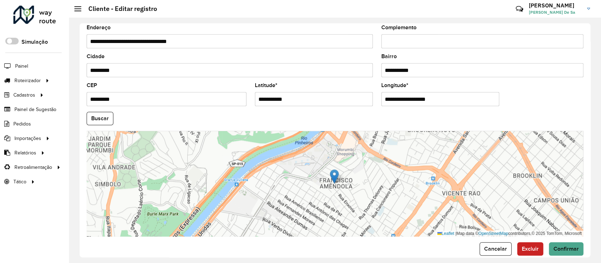
drag, startPoint x: 401, startPoint y: 107, endPoint x: 263, endPoint y: 105, distance: 138.7
click at [263, 105] on formly-group "**********" at bounding box center [334, 116] width 505 height 240
paste input "text"
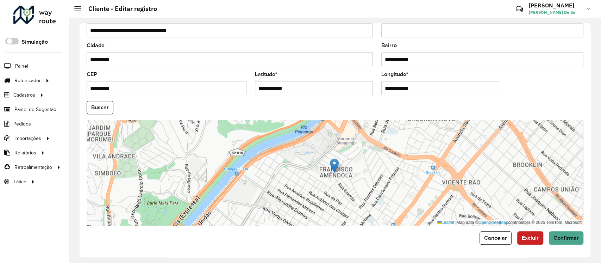
type input "**********"
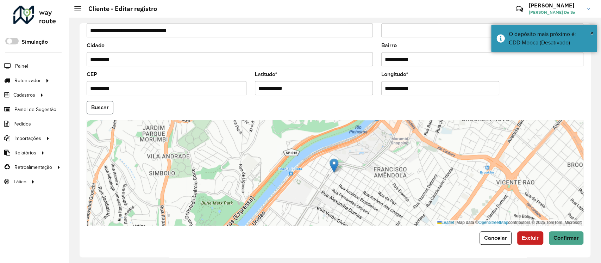
click at [97, 106] on button "Buscar" at bounding box center [100, 107] width 27 height 13
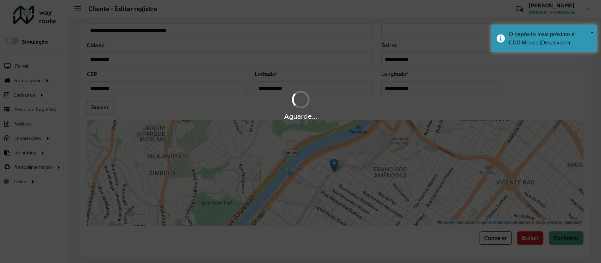
type input "**********"
type input "*********"
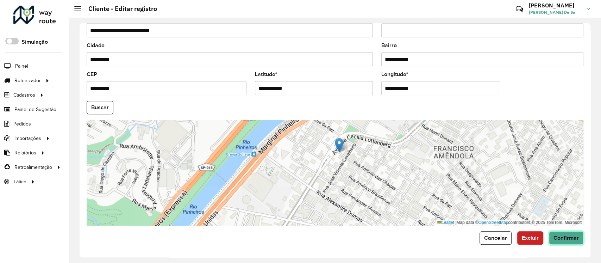
click at [571, 239] on span "Confirmar" at bounding box center [565, 237] width 25 height 6
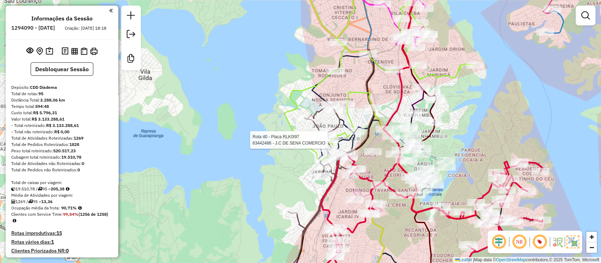
scroll to position [1411, 0]
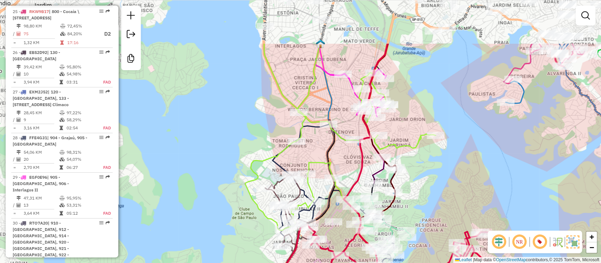
drag, startPoint x: 505, startPoint y: 84, endPoint x: 282, endPoint y: 58, distance: 224.3
click at [439, 219] on div "Janela de atendimento Grade de atendimento Capacidade Transportadoras Veículos …" at bounding box center [300, 131] width 601 height 263
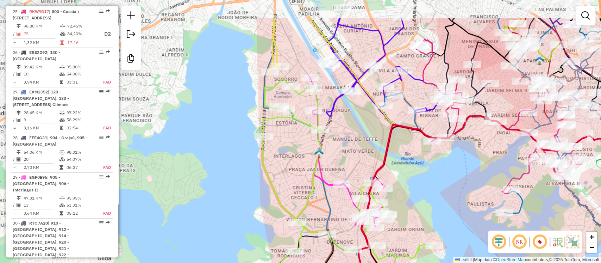
drag, startPoint x: 215, startPoint y: 89, endPoint x: 240, endPoint y: 134, distance: 50.7
click at [240, 134] on div "Janela de atendimento Grade de atendimento Capacidade Transportadoras Veículos …" at bounding box center [300, 131] width 601 height 263
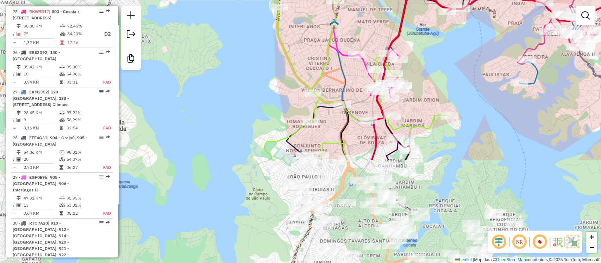
drag, startPoint x: 231, startPoint y: 151, endPoint x: 246, endPoint y: 22, distance: 130.1
click at [246, 22] on div "Janela de atendimento Grade de atendimento Capacidade Transportadoras Veículos …" at bounding box center [300, 131] width 601 height 263
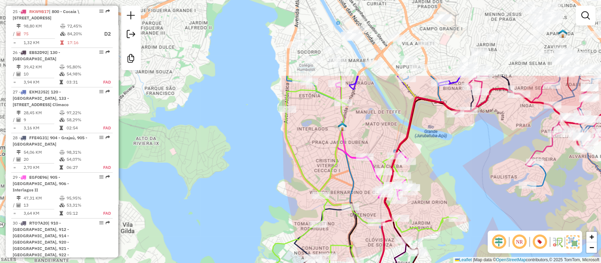
drag, startPoint x: 249, startPoint y: 99, endPoint x: 257, endPoint y: 201, distance: 102.4
click at [257, 201] on div "Janela de atendimento Grade de atendimento Capacidade Transportadoras Veículos …" at bounding box center [300, 131] width 601 height 263
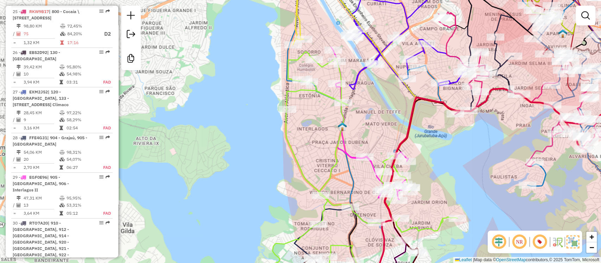
click at [275, 125] on div "Janela de atendimento Grade de atendimento Capacidade Transportadoras Veículos …" at bounding box center [300, 131] width 601 height 263
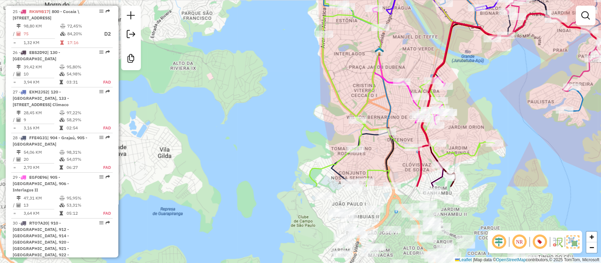
drag, startPoint x: 270, startPoint y: 83, endPoint x: 275, endPoint y: 75, distance: 9.8
click at [275, 75] on div "Janela de atendimento Grade de atendimento Capacidade Transportadoras Veículos …" at bounding box center [300, 131] width 601 height 263
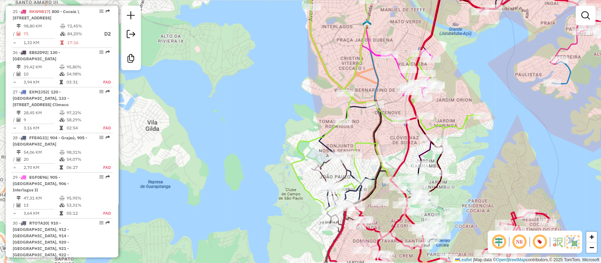
drag, startPoint x: 269, startPoint y: 209, endPoint x: 256, endPoint y: 154, distance: 56.6
click at [252, 154] on div "Janela de atendimento Grade de atendimento Capacidade Transportadoras Veículos …" at bounding box center [300, 131] width 601 height 263
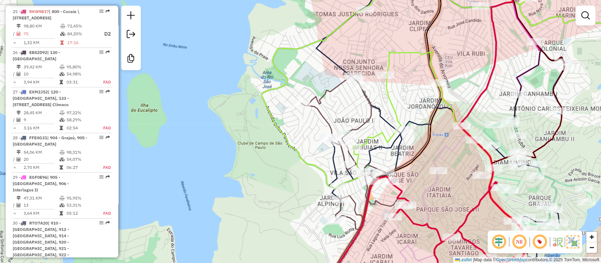
drag, startPoint x: 234, startPoint y: 122, endPoint x: 231, endPoint y: 148, distance: 25.9
click at [231, 148] on div "Janela de atendimento Grade de atendimento Capacidade Transportadoras Veículos …" at bounding box center [300, 131] width 601 height 263
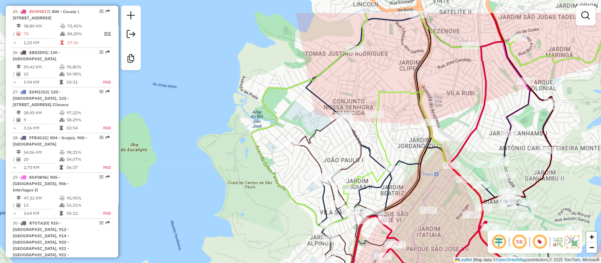
drag, startPoint x: 235, startPoint y: 130, endPoint x: 228, endPoint y: 156, distance: 27.2
click at [228, 157] on div "Janela de atendimento Grade de atendimento Capacidade Transportadoras Veículos …" at bounding box center [300, 131] width 601 height 263
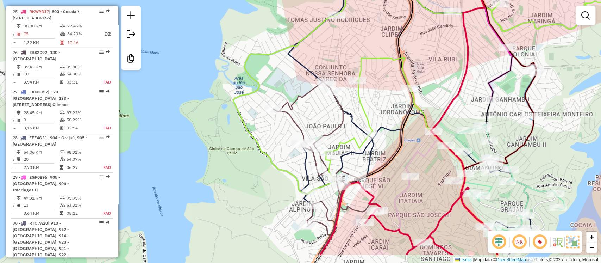
drag, startPoint x: 397, startPoint y: 134, endPoint x: 379, endPoint y: 100, distance: 38.6
click at [379, 100] on div "Janela de atendimento Grade de atendimento Capacidade Transportadoras Veículos …" at bounding box center [300, 131] width 601 height 263
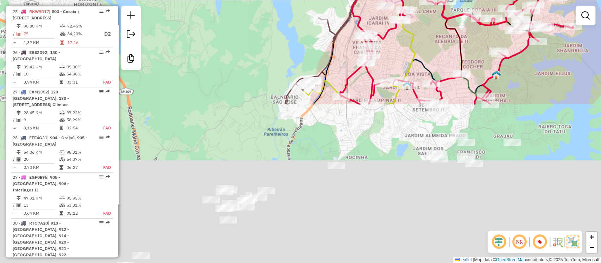
drag, startPoint x: 255, startPoint y: 86, endPoint x: 280, endPoint y: 79, distance: 25.8
click at [283, 0] on html "Aguarde... Pop-up bloqueado! Seu navegador bloqueou automáticamente a abertura …" at bounding box center [300, 131] width 601 height 263
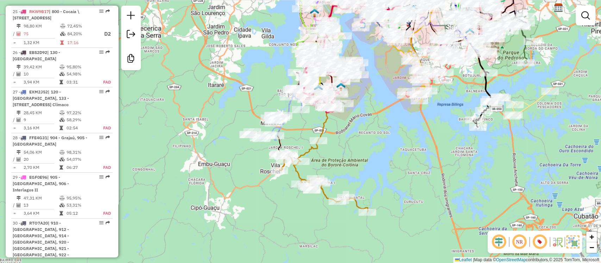
click at [307, 151] on icon at bounding box center [323, 175] width 90 height 71
select select "**********"
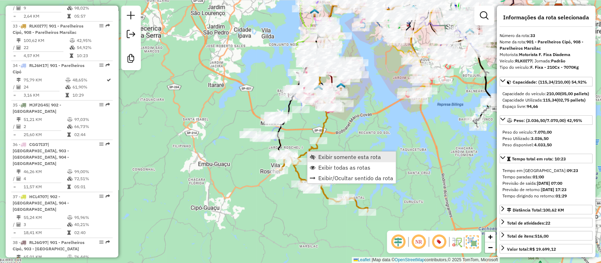
click at [331, 154] on span "Exibir somente esta rota" at bounding box center [349, 157] width 63 height 6
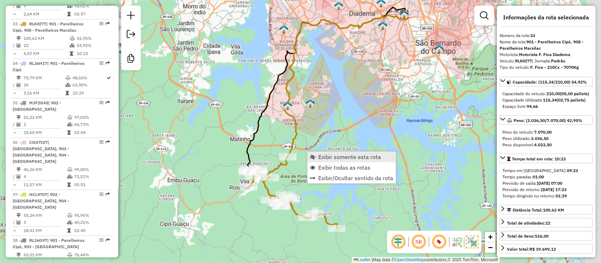
scroll to position [1785, 0]
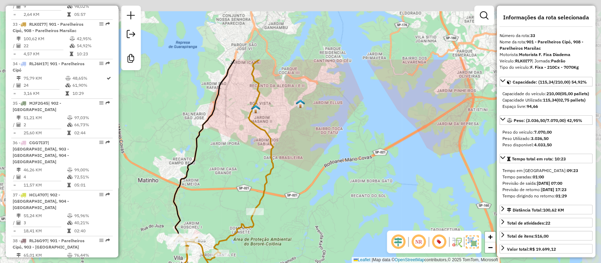
drag, startPoint x: 329, startPoint y: 92, endPoint x: 298, endPoint y: 179, distance: 92.3
click at [299, 179] on div "Janela de atendimento Grade de atendimento Capacidade Transportadoras Veículos …" at bounding box center [300, 131] width 601 height 263
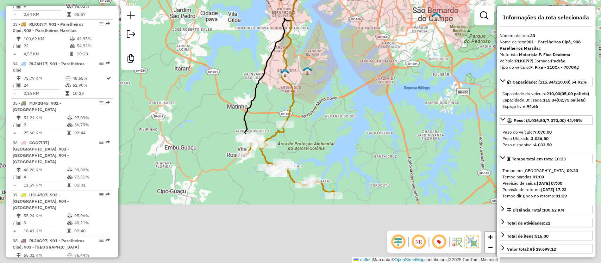
drag, startPoint x: 327, startPoint y: 193, endPoint x: 330, endPoint y: 124, distance: 69.8
click at [339, 119] on div "Janela de atendimento Grade de atendimento Capacidade Transportadoras Veículos …" at bounding box center [300, 131] width 601 height 263
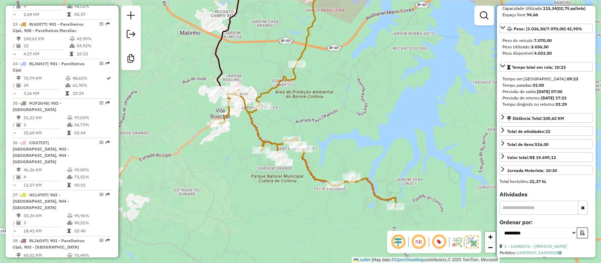
scroll to position [125, 0]
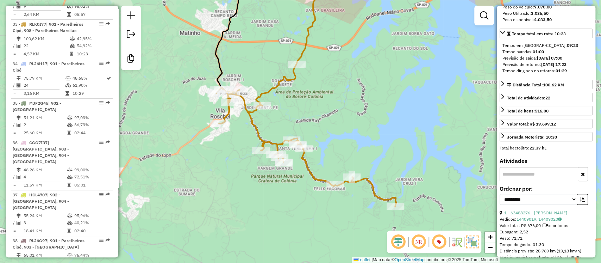
click at [439, 241] on em at bounding box center [439, 241] width 17 height 17
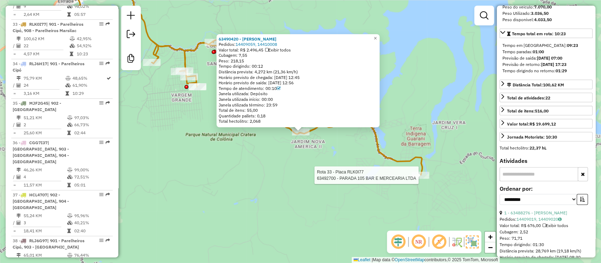
click at [421, 178] on div at bounding box center [421, 174] width 18 height 7
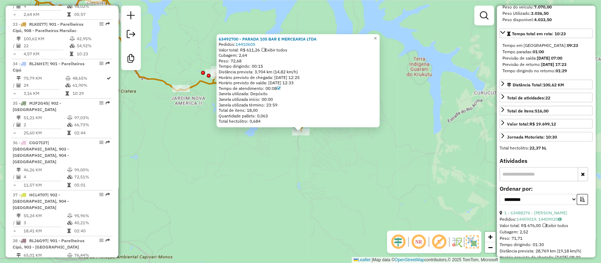
click at [268, 181] on div "63492700 - PARADA 105 BAR E MERCEARIA LTDA Pedidos: 14410605 Valor total: R$ 61…" at bounding box center [300, 131] width 601 height 263
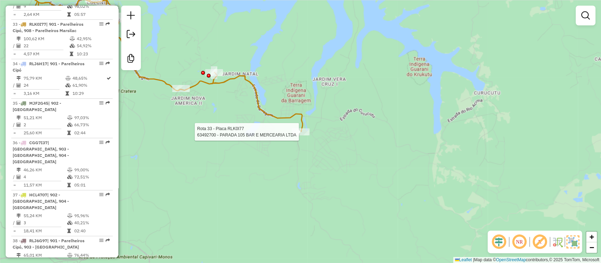
select select "**********"
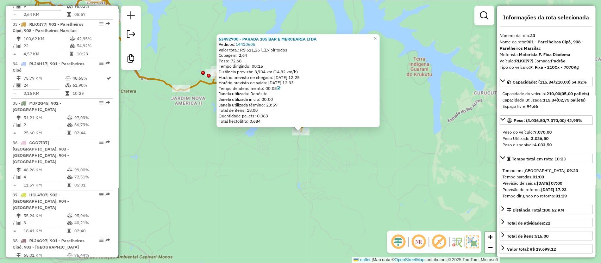
click at [279, 172] on div "63492700 - PARADA 105 BAR E MERCEARIA LTDA Pedidos: 14410605 Valor total: R$ 61…" at bounding box center [300, 131] width 601 height 263
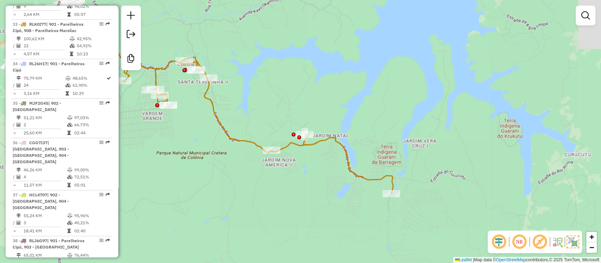
drag, startPoint x: 245, startPoint y: 166, endPoint x: 335, endPoint y: 228, distance: 109.5
click at [335, 228] on div "Janela de atendimento Grade de atendimento Capacidade Transportadoras Veículos …" at bounding box center [300, 131] width 601 height 263
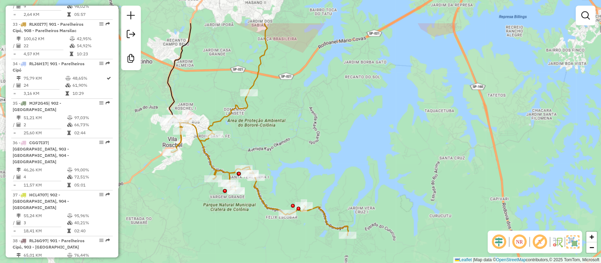
drag, startPoint x: 266, startPoint y: 88, endPoint x: 251, endPoint y: 154, distance: 67.1
click at [251, 154] on div "Janela de atendimento Grade de atendimento Capacidade Transportadoras Veículos …" at bounding box center [300, 131] width 601 height 263
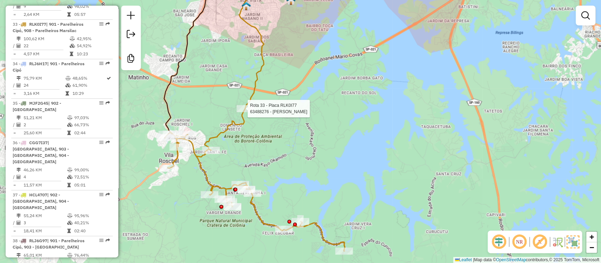
click at [244, 112] on div at bounding box center [246, 108] width 18 height 7
select select "**********"
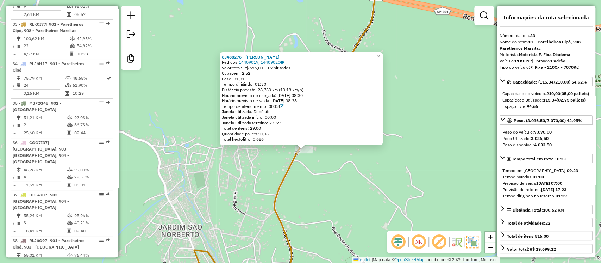
click at [297, 184] on div "63488276 - ANA PATRICIA SILVA MELO Pedidos: 14409019, 14409020 Valor total: R$ …" at bounding box center [300, 131] width 601 height 263
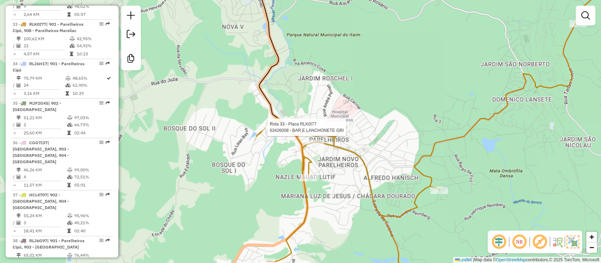
select select "**********"
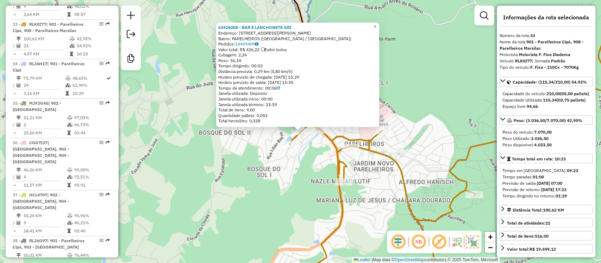
click at [306, 185] on div "63426008 - BAR E LANCHONETE GRI Endereço: R HUMBERTO RAVELLO 189 Bairro: PARELH…" at bounding box center [300, 131] width 601 height 263
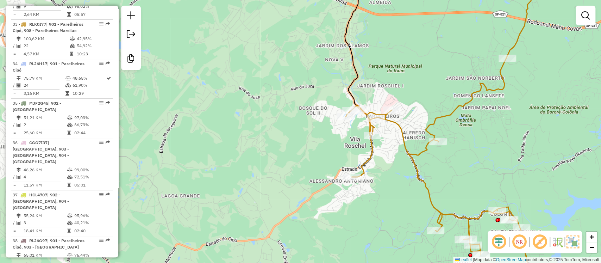
click at [440, 213] on icon at bounding box center [497, 173] width 303 height 231
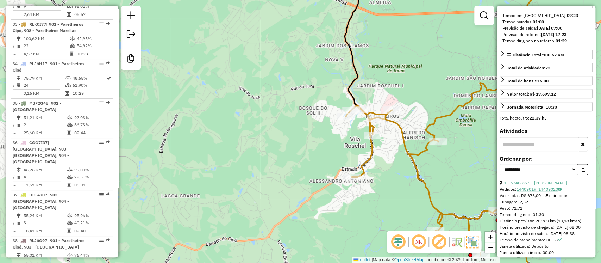
scroll to position [188, 0]
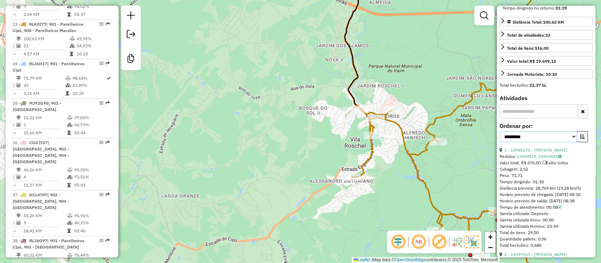
click at [525, 142] on select "**********" at bounding box center [538, 136] width 77 height 11
select select "**********"
click at [500, 142] on select "**********" at bounding box center [538, 136] width 77 height 11
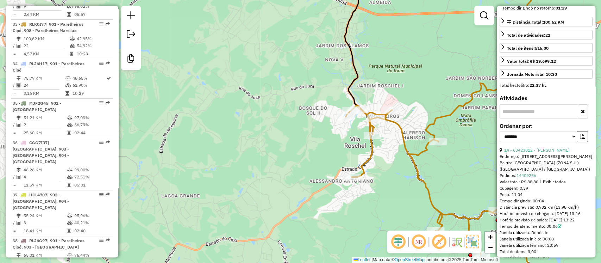
click at [577, 142] on button "button" at bounding box center [582, 136] width 11 height 11
click at [551, 152] on link "20 - 63459200 - RAFAEL LOPES RIBEIRO" at bounding box center [536, 149] width 65 height 5
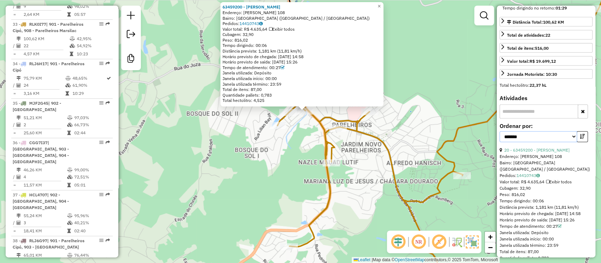
click at [521, 142] on select "**********" at bounding box center [538, 136] width 77 height 11
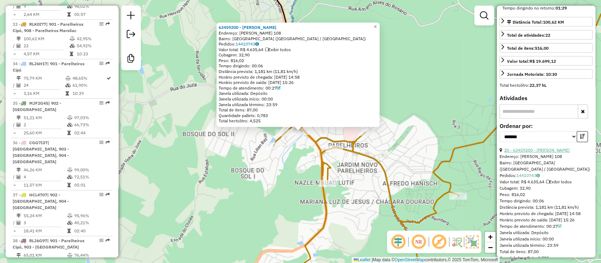
click at [550, 152] on link "20 - 63459200 - RAFAEL LOPES RIBEIRO" at bounding box center [536, 149] width 65 height 5
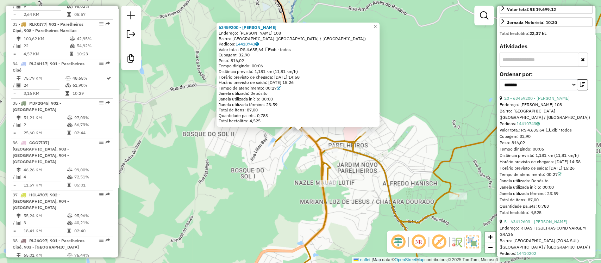
scroll to position [250, 0]
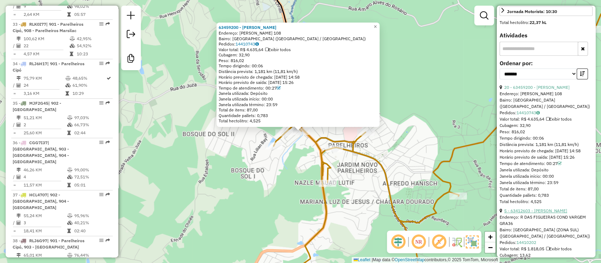
click at [532, 213] on link "5 - 63412603 - SONIA CRISTINA ANISI" at bounding box center [535, 210] width 63 height 5
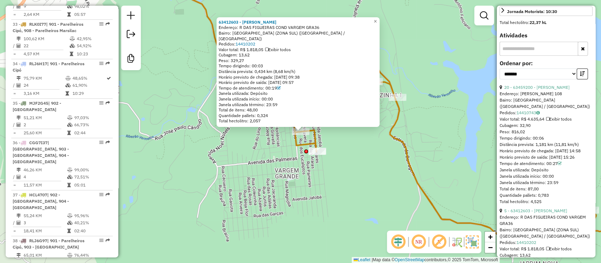
drag, startPoint x: 322, startPoint y: 179, endPoint x: 347, endPoint y: 182, distance: 25.1
click at [322, 180] on div "63412603 - SONIA CRISTINA ANISI Endereço: R DAS FIGUEIRAS COND VARGEM GRA36 Bai…" at bounding box center [300, 131] width 601 height 263
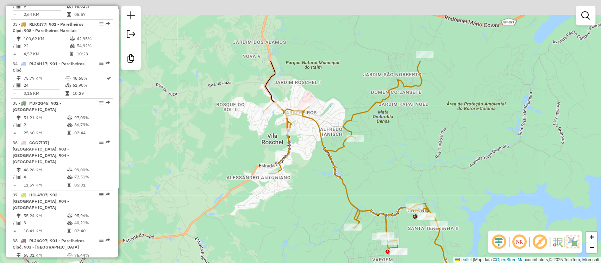
drag, startPoint x: 335, startPoint y: 79, endPoint x: 394, endPoint y: 168, distance: 106.3
click at [394, 168] on div "Janela de atendimento Grade de atendimento Capacidade Transportadoras Veículos …" at bounding box center [300, 131] width 601 height 263
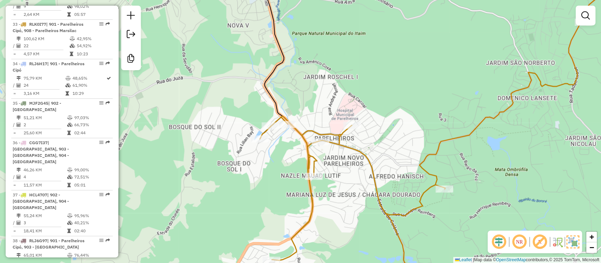
click at [300, 130] on icon at bounding box center [420, 155] width 321 height 268
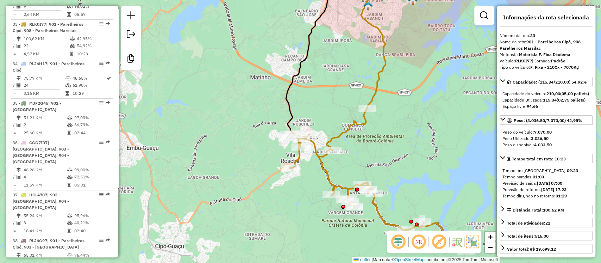
click at [342, 133] on icon at bounding box center [377, 179] width 180 height 143
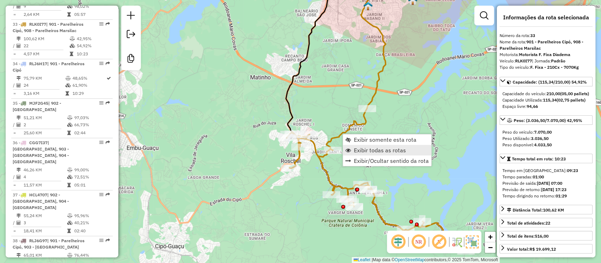
click at [368, 149] on span "Exibir todas as rotas" at bounding box center [380, 150] width 52 height 6
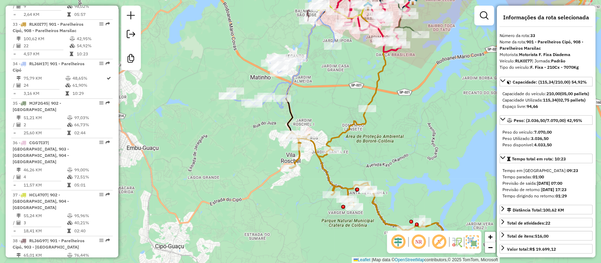
click at [437, 241] on em at bounding box center [439, 241] width 17 height 17
drag, startPoint x: 429, startPoint y: 96, endPoint x: 409, endPoint y: 165, distance: 72.4
click at [410, 167] on div "Janela de atendimento Grade de atendimento Capacidade Transportadoras Veículos …" at bounding box center [300, 131] width 601 height 263
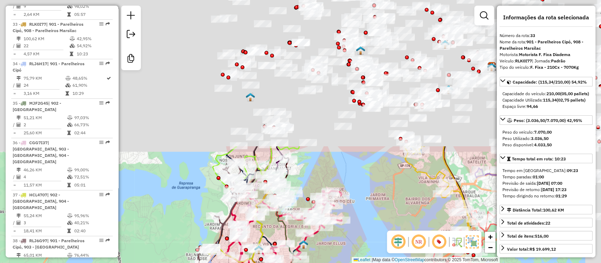
drag, startPoint x: 442, startPoint y: 96, endPoint x: 377, endPoint y: 152, distance: 85.4
click at [351, 262] on html "Aguarde... Pop-up bloqueado! Seu navegador bloqueou automáticamente a abertura …" at bounding box center [300, 131] width 601 height 263
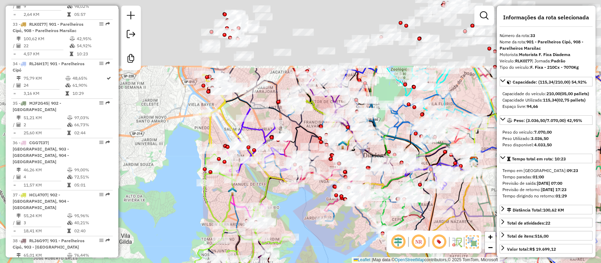
drag, startPoint x: 352, startPoint y: 262, endPoint x: 386, endPoint y: 142, distance: 124.8
click at [344, 262] on html "Aguarde... Pop-up bloqueado! Seu navegador bloqueou automáticamente a abertura …" at bounding box center [300, 131] width 601 height 263
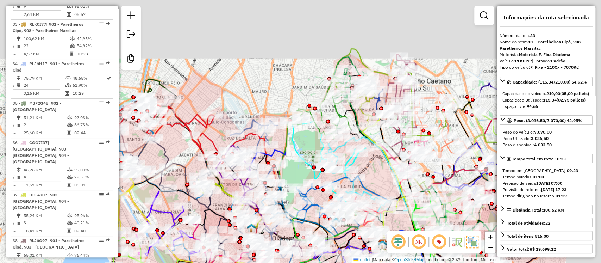
drag, startPoint x: 363, startPoint y: 34, endPoint x: 278, endPoint y: 101, distance: 108.5
click at [279, 102] on div "Rota 45 - Placa RAI6216 63440090 - KAIO GUILHERME TELL Janela de atendimento Gr…" at bounding box center [300, 131] width 601 height 263
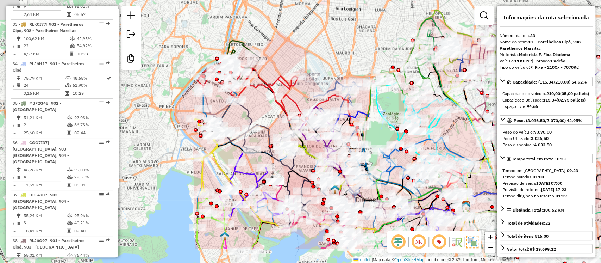
drag, startPoint x: 314, startPoint y: 69, endPoint x: 375, endPoint y: 39, distance: 67.4
click at [396, 27] on div "Janela de atendimento Grade de atendimento Capacidade Transportadoras Veículos …" at bounding box center [300, 131] width 601 height 263
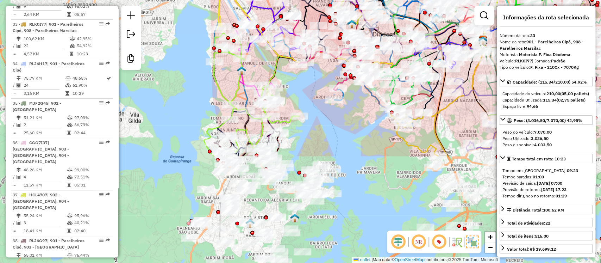
drag, startPoint x: 168, startPoint y: 63, endPoint x: 134, endPoint y: 143, distance: 85.8
click at [163, 53] on div "Janela de atendimento Grade de atendimento Capacidade Transportadoras Veículos …" at bounding box center [300, 131] width 601 height 263
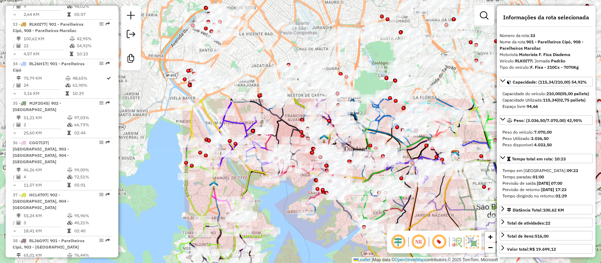
drag, startPoint x: 371, startPoint y: 156, endPoint x: 327, endPoint y: 260, distance: 112.3
click at [343, 262] on html "Aguarde... Pop-up bloqueado! Seu navegador bloqueou automáticamente a abertura …" at bounding box center [300, 131] width 601 height 263
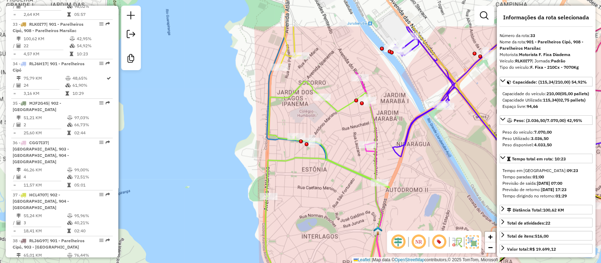
drag, startPoint x: 217, startPoint y: 144, endPoint x: 213, endPoint y: 148, distance: 5.2
click at [215, 147] on div "Janela de atendimento Grade de atendimento Capacidade Transportadoras Veículos …" at bounding box center [300, 131] width 601 height 263
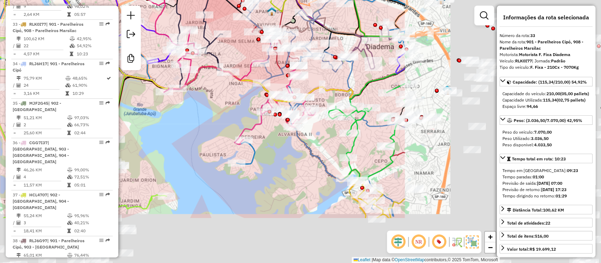
drag, startPoint x: 385, startPoint y: 188, endPoint x: 173, endPoint y: 153, distance: 215.5
click at [92, 143] on hb-router-mapa "Informações da Sessão 1294090 - 14/10/2025 Criação: 13/10/2025 18:18 Desbloquea…" at bounding box center [300, 131] width 601 height 263
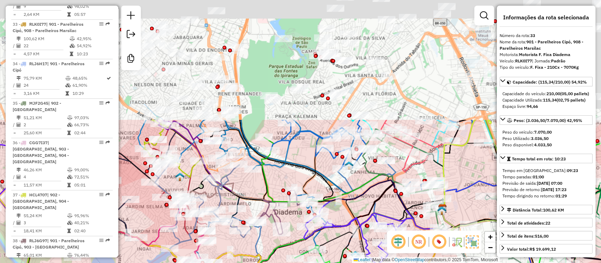
drag, startPoint x: 308, startPoint y: 171, endPoint x: 149, endPoint y: 273, distance: 188.9
click at [149, 262] on html "Aguarde... Pop-up bloqueado! Seu navegador bloqueou automáticamente a abertura …" at bounding box center [300, 131] width 601 height 263
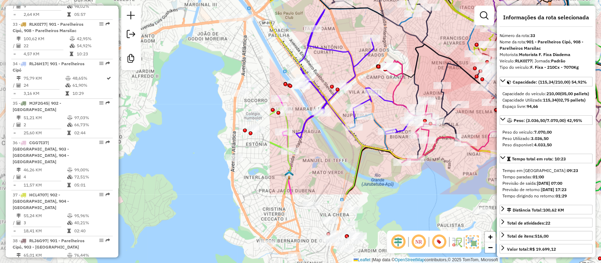
drag, startPoint x: 271, startPoint y: 70, endPoint x: 600, endPoint y: -24, distance: 342.8
click at [600, 0] on html "Aguarde... Pop-up bloqueado! Seu navegador bloqueou automáticamente a abertura …" at bounding box center [300, 131] width 601 height 263
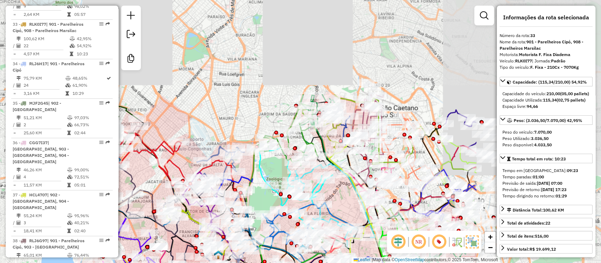
drag, startPoint x: 336, startPoint y: 56, endPoint x: 443, endPoint y: 90, distance: 112.3
click at [183, 156] on div "Janela de atendimento Grade de atendimento Capacidade Transportadoras Veículos …" at bounding box center [300, 131] width 601 height 263
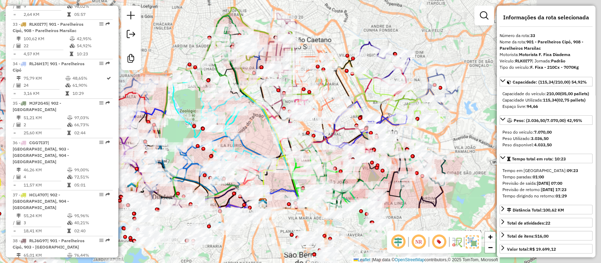
drag, startPoint x: 407, startPoint y: 99, endPoint x: 327, endPoint y: 72, distance: 84.3
click at [309, 0] on html "Aguarde... Pop-up bloqueado! Seu navegador bloqueou automáticamente a abertura …" at bounding box center [300, 131] width 601 height 263
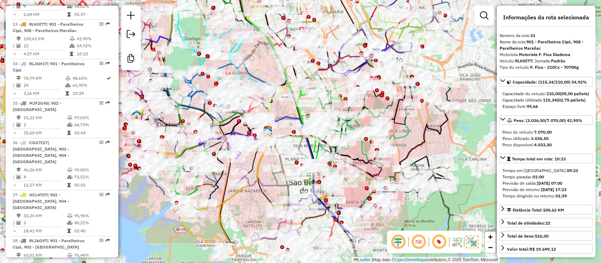
drag, startPoint x: 435, startPoint y: 183, endPoint x: 512, endPoint y: 93, distance: 118.1
click at [535, 79] on hb-router-mapa "Informações da Sessão 1294090 - 14/10/2025 Criação: 13/10/2025 18:18 Desbloquea…" at bounding box center [300, 131] width 601 height 263
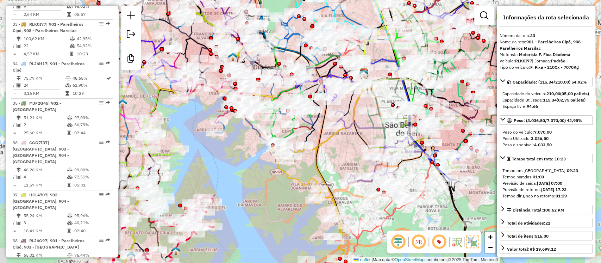
drag, startPoint x: 229, startPoint y: 168, endPoint x: 345, endPoint y: 172, distance: 115.9
click at [346, 171] on div "Janela de atendimento Grade de atendimento Capacidade Transportadoras Veículos …" at bounding box center [300, 131] width 601 height 263
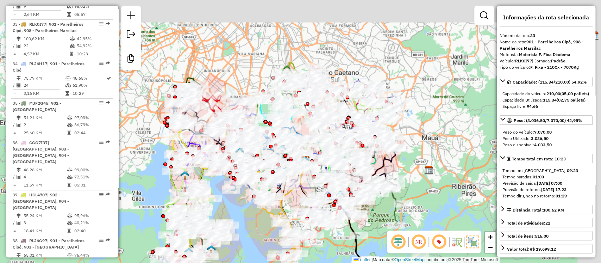
drag, startPoint x: 442, startPoint y: 204, endPoint x: 364, endPoint y: 209, distance: 78.3
click at [330, 252] on div "Janela de atendimento Grade de atendimento Capacidade Transportadoras Veículos …" at bounding box center [300, 131] width 601 height 263
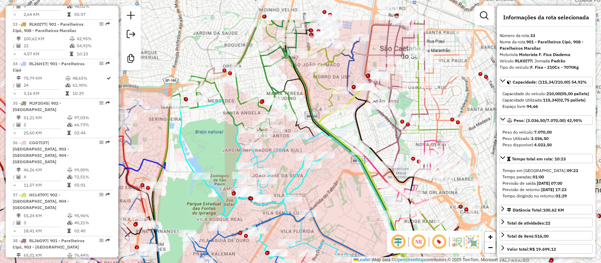
drag, startPoint x: 395, startPoint y: 111, endPoint x: 208, endPoint y: 139, distance: 189.0
click at [208, 139] on div "Janela de atendimento Grade de atendimento Capacidade Transportadoras Veículos …" at bounding box center [300, 131] width 601 height 263
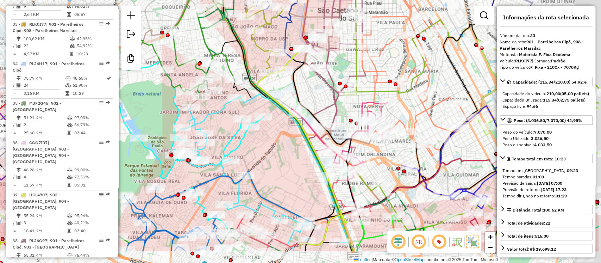
drag, startPoint x: 356, startPoint y: 207, endPoint x: 228, endPoint y: 65, distance: 191.2
click at [228, 65] on div "Rota 46 - Placa RLK0H77 63488821 - JOGA BEACH ESPORTES LTDA Janela de atendimen…" at bounding box center [300, 131] width 601 height 263
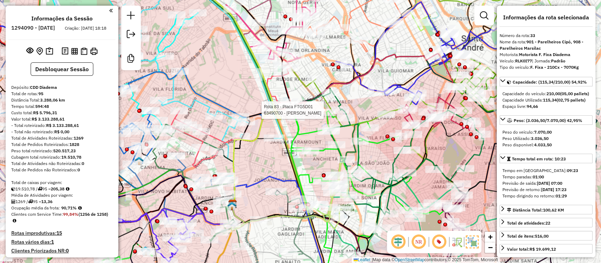
scroll to position [1785, 0]
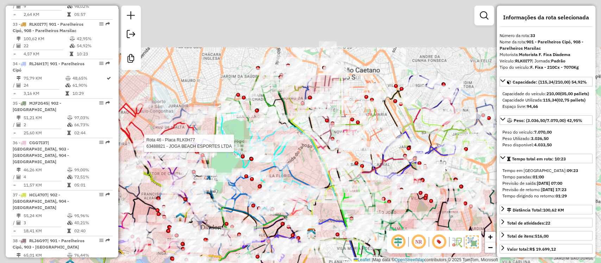
drag, startPoint x: 249, startPoint y: 58, endPoint x: 313, endPoint y: 167, distance: 126.2
click at [313, 167] on div "Rota 46 - Placa RLK0H77 63488821 - JOGA BEACH ESPORTES LTDA Janela de atendimen…" at bounding box center [300, 131] width 601 height 263
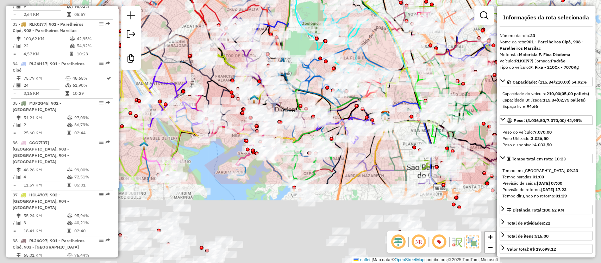
drag, startPoint x: 231, startPoint y: 8, endPoint x: 208, endPoint y: 30, distance: 31.4
click at [249, 0] on html "Aguarde... Pop-up bloqueado! Seu navegador bloqueou automáticamente a abertura …" at bounding box center [300, 131] width 601 height 263
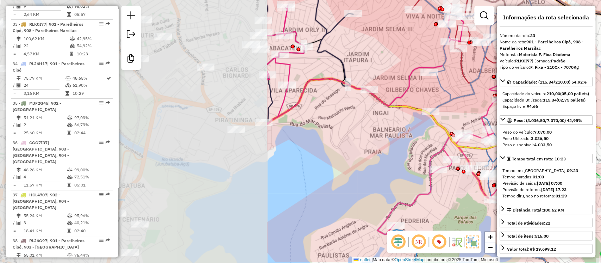
drag, startPoint x: 234, startPoint y: 132, endPoint x: 338, endPoint y: 143, distance: 104.7
click at [563, 101] on hb-router-mapa "Informações da Sessão 1294090 - 14/10/2025 Criação: 13/10/2025 18:18 Desbloquea…" at bounding box center [300, 131] width 601 height 263
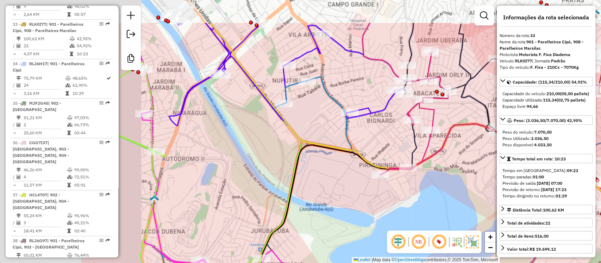
drag, startPoint x: 249, startPoint y: 151, endPoint x: 310, endPoint y: 173, distance: 65.3
click at [456, 212] on div "Janela de atendimento Grade de atendimento Capacidade Transportadoras Veículos …" at bounding box center [300, 131] width 601 height 263
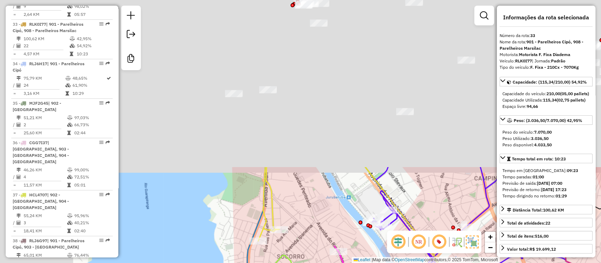
drag, startPoint x: 238, startPoint y: 79, endPoint x: 314, endPoint y: 205, distance: 147.5
click at [373, 262] on html "Aguarde... Pop-up bloqueado! Seu navegador bloqueou automáticamente a abertura …" at bounding box center [300, 131] width 601 height 263
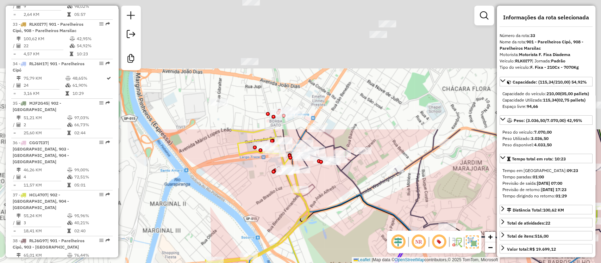
drag, startPoint x: 359, startPoint y: 85, endPoint x: 332, endPoint y: 239, distance: 156.6
click at [332, 239] on div "Janela de atendimento Grade de atendimento Capacidade Transportadoras Veículos …" at bounding box center [300, 131] width 601 height 263
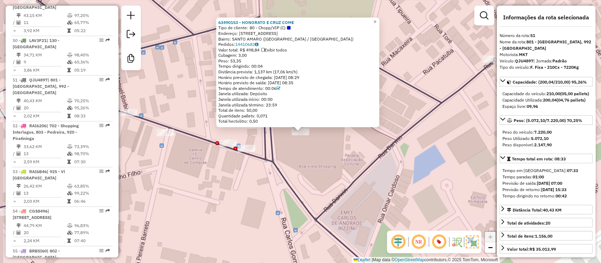
scroll to position [2500, 0]
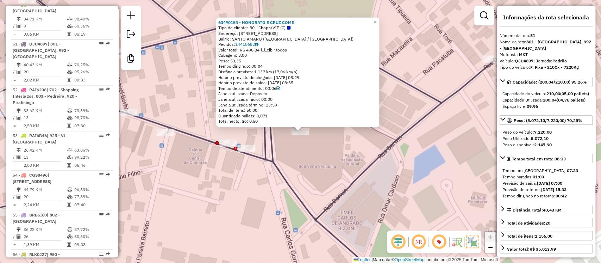
click at [324, 156] on div "63490153 - HONORATO E CRUZ COME Tipo de cliente: 80 - Chopp/VIP (C) Endereço: R…" at bounding box center [300, 131] width 601 height 263
click at [318, 150] on div "63490153 - HONORATO E CRUZ COME Tipo de cliente: 80 - Chopp/VIP (C) Endereço: R…" at bounding box center [300, 131] width 601 height 263
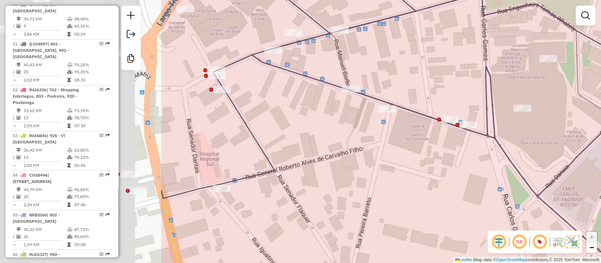
drag, startPoint x: 514, startPoint y: 136, endPoint x: 571, endPoint y: 128, distance: 57.5
click at [598, 132] on div "Janela de atendimento Grade de atendimento Capacidade Transportadoras Veículos …" at bounding box center [300, 131] width 601 height 263
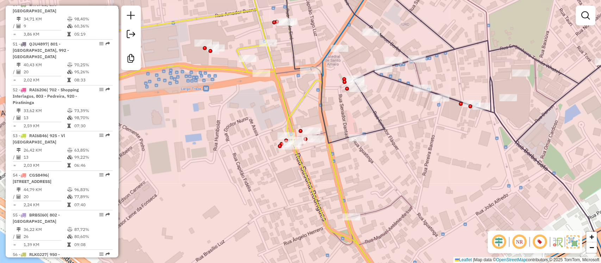
drag, startPoint x: 196, startPoint y: 175, endPoint x: 278, endPoint y: 151, distance: 86.2
click at [331, 162] on div "Janela de atendimento Grade de atendimento Capacidade Transportadoras Veículos …" at bounding box center [300, 131] width 601 height 263
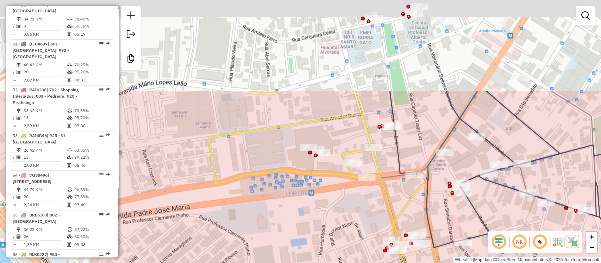
drag, startPoint x: 297, startPoint y: 79, endPoint x: 277, endPoint y: 126, distance: 51.5
click at [265, 207] on div "Janela de atendimento Grade de atendimento Capacidade Transportadoras Veículos …" at bounding box center [300, 131] width 601 height 263
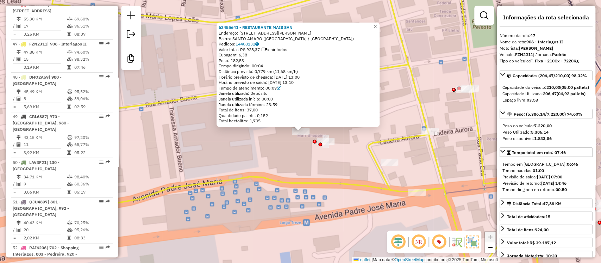
scroll to position [2342, 0]
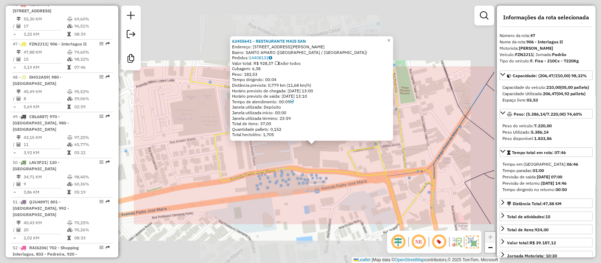
click at [289, 199] on div "63455641 - RESTAURANTE MAIS SAN Endereço: RUA AMADOR BUENO 229 Bairro: SANTO AM…" at bounding box center [300, 131] width 601 height 263
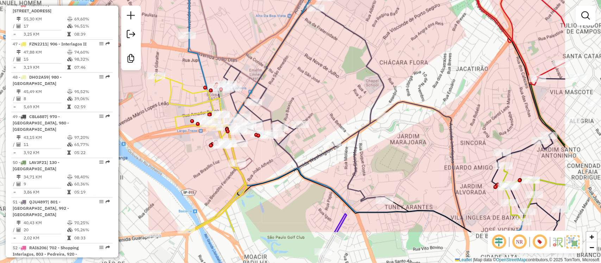
drag, startPoint x: 430, startPoint y: 132, endPoint x: 305, endPoint y: 64, distance: 142.4
click at [308, 59] on div "Janela de atendimento Grade de atendimento Capacidade Transportadoras Veículos …" at bounding box center [300, 131] width 601 height 263
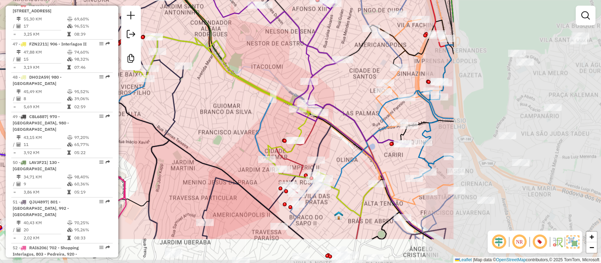
drag, startPoint x: 256, startPoint y: 111, endPoint x: 303, endPoint y: 125, distance: 49.2
click at [220, 111] on div "Janela de atendimento Grade de atendimento Capacidade Transportadoras Veículos …" at bounding box center [300, 131] width 601 height 263
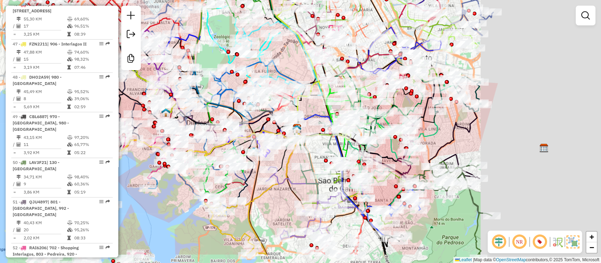
drag, startPoint x: 291, startPoint y: 62, endPoint x: 243, endPoint y: 49, distance: 49.9
click at [234, 44] on div "Janela de atendimento Grade de atendimento Capacidade Transportadoras Veículos …" at bounding box center [300, 131] width 601 height 263
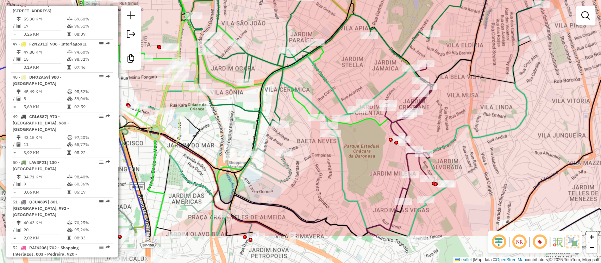
drag, startPoint x: 356, startPoint y: 220, endPoint x: 395, endPoint y: -7, distance: 230.4
click at [395, 0] on html "Aguarde... Pop-up bloqueado! Seu navegador bloqueou automáticamente a abertura …" at bounding box center [300, 131] width 601 height 263
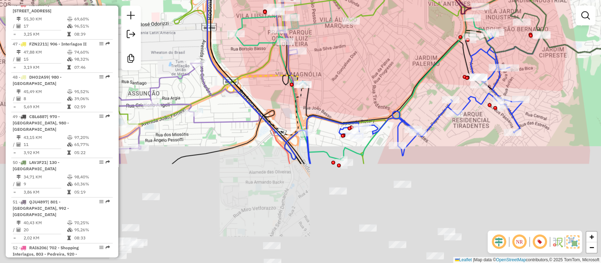
drag, startPoint x: 369, startPoint y: 86, endPoint x: 363, endPoint y: 84, distance: 6.0
click at [370, 66] on div "Rota 73 - Placa RLK0I87 63473197 - DUARTE COMERCIO DE D Janela de atendimento G…" at bounding box center [300, 131] width 601 height 263
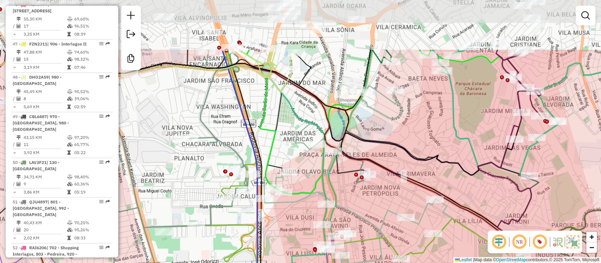
drag, startPoint x: 396, startPoint y: 84, endPoint x: 361, endPoint y: 101, distance: 39.7
click at [395, 133] on div "Rota 73 - Placa RLK0I87 63473197 - DUARTE COMERCIO DE D Janela de atendimento G…" at bounding box center [300, 131] width 601 height 263
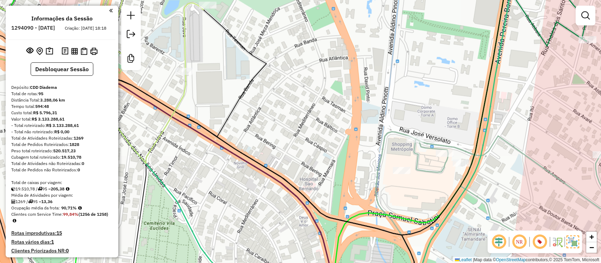
drag, startPoint x: 0, startPoint y: 0, endPoint x: 273, endPoint y: 42, distance: 276.3
click at [276, 41] on div "Rota 73 - Placa RLK0I87 63473197 - DUARTE COMERCIO DE D Janela de atendimento G…" at bounding box center [300, 131] width 601 height 263
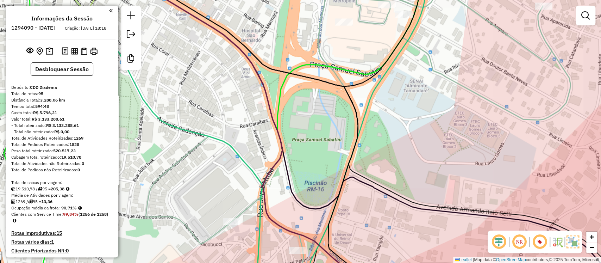
scroll to position [2342, 0]
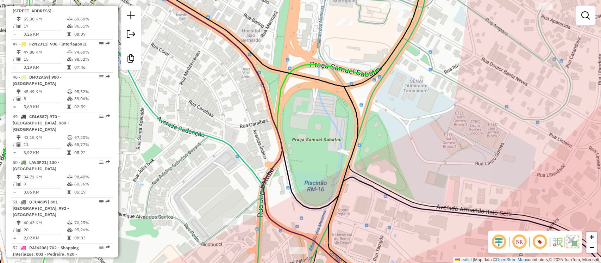
click at [380, 23] on div "Rota 73 - Placa RLK0I87 63473197 - DUARTE COMERCIO DE D Janela de atendimento G…" at bounding box center [300, 131] width 601 height 263
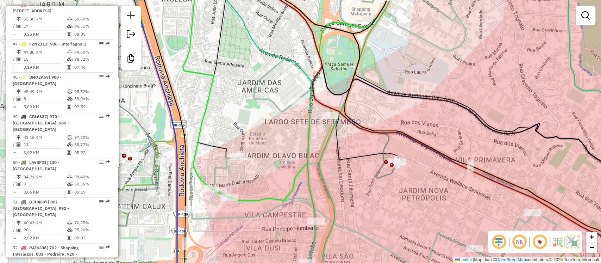
click at [341, 57] on div "Rota 73 - Placa RLK0I87 63473197 - DUARTE COMERCIO DE D Janela de atendimento G…" at bounding box center [300, 131] width 601 height 263
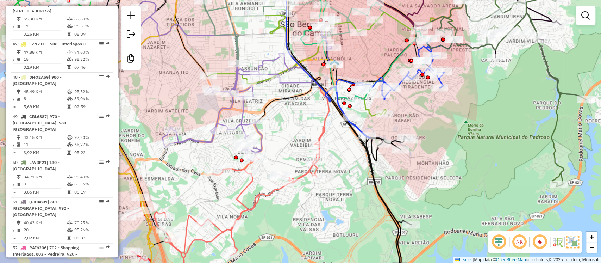
drag, startPoint x: 478, startPoint y: 91, endPoint x: 350, endPoint y: 237, distance: 194.6
click at [350, 237] on div "Rota 73 - Placa RLK0I87 63473197 - DUARTE COMERCIO DE D Janela de atendimento G…" at bounding box center [300, 131] width 601 height 263
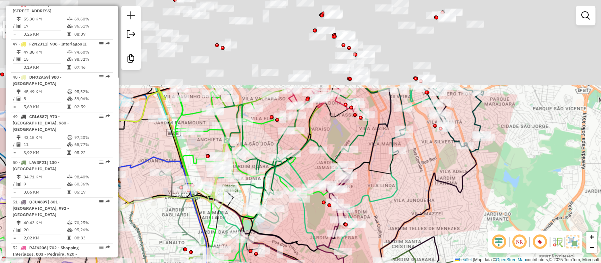
drag, startPoint x: 281, startPoint y: 28, endPoint x: 319, endPoint y: 128, distance: 107.7
click at [329, 142] on div "Rota 73 - Placa RLK0I87 63473197 - DUARTE COMERCIO DE D Janela de atendimento G…" at bounding box center [300, 131] width 601 height 263
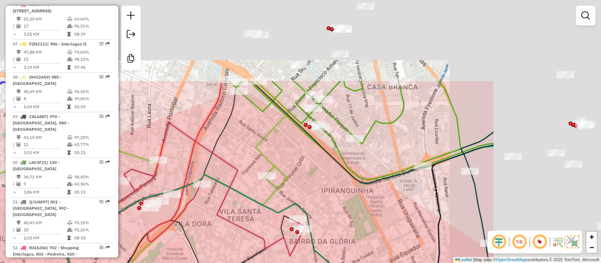
drag, startPoint x: 414, startPoint y: 45, endPoint x: 237, endPoint y: 150, distance: 206.1
click at [237, 150] on div "Rota 73 - Placa RLK0I87 63473197 - DUARTE COMERCIO DE D Janela de atendimento G…" at bounding box center [300, 131] width 601 height 263
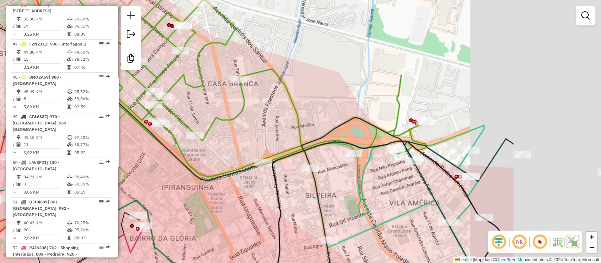
drag, startPoint x: 421, startPoint y: 90, endPoint x: 318, endPoint y: 75, distance: 103.5
click at [318, 75] on div "Rota 73 - Placa RLK0I87 63473197 - DUARTE COMERCIO DE D Janela de atendimento G…" at bounding box center [300, 131] width 601 height 263
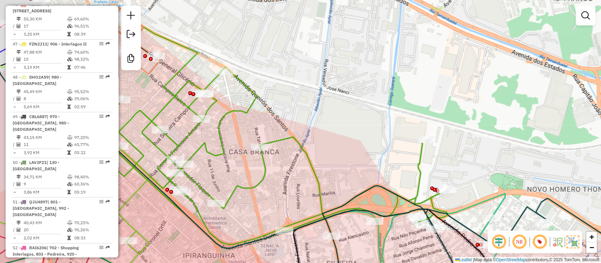
drag, startPoint x: 259, startPoint y: 80, endPoint x: 552, endPoint y: 189, distance: 312.2
click at [553, 194] on div "Rota 73 - Placa RLK0I87 63473197 - DUARTE COMERCIO DE D Janela de atendimento G…" at bounding box center [300, 131] width 601 height 263
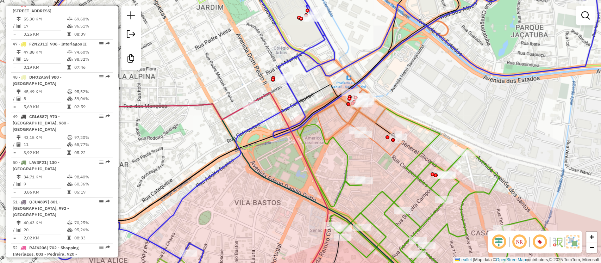
click at [360, 106] on div "Rota 73 - Placa RLK0I87 63473197 - DUARTE COMERCIO DE D Janela de atendimento G…" at bounding box center [300, 131] width 601 height 263
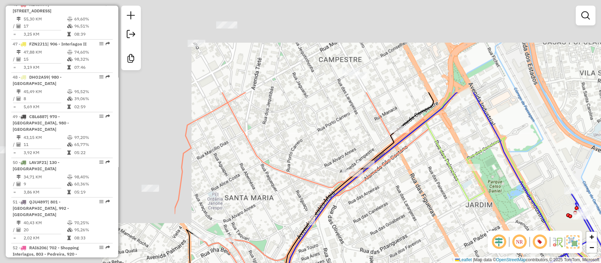
drag, startPoint x: 264, startPoint y: 77, endPoint x: 347, endPoint y: 125, distance: 96.1
click at [528, 205] on div "Rota 73 - Placa RLK0I87 63473197 - DUARTE COMERCIO DE D Janela de atendimento G…" at bounding box center [300, 131] width 601 height 263
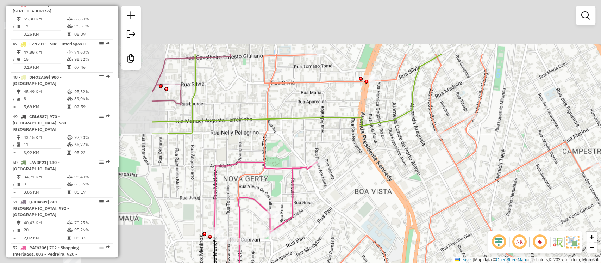
drag, startPoint x: 257, startPoint y: 120, endPoint x: 201, endPoint y: 75, distance: 72.1
click at [413, 169] on div "Rota 73 - Placa RLK0I87 63473197 - DUARTE COMERCIO DE D Janela de atendimento G…" at bounding box center [300, 131] width 601 height 263
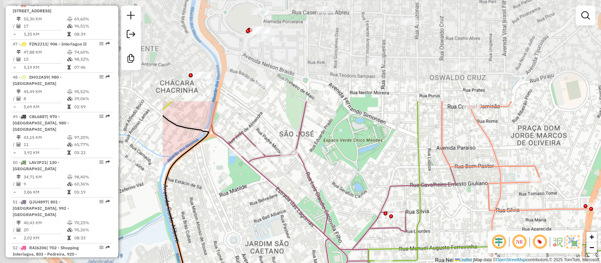
drag, startPoint x: 211, startPoint y: 41, endPoint x: 459, endPoint y: 165, distance: 277.2
click at [462, 173] on div "Rota 73 - Placa RLK0I87 63473197 - DUARTE COMERCIO DE D Janela de atendimento G…" at bounding box center [300, 131] width 601 height 263
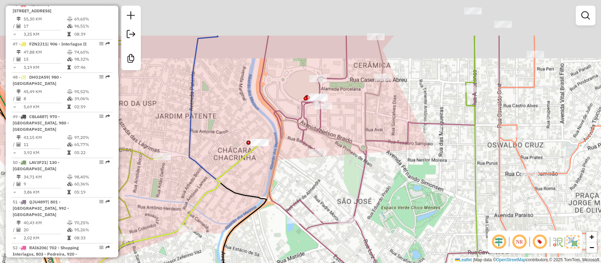
drag, startPoint x: 368, startPoint y: 117, endPoint x: 398, endPoint y: 179, distance: 68.7
click at [398, 179] on div "Rota 73 - Placa RLK0I87 63473197 - DUARTE COMERCIO DE D Janela de atendimento G…" at bounding box center [300, 131] width 601 height 263
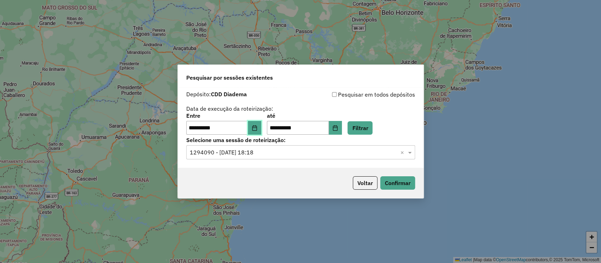
click at [260, 124] on button "Choose Date" at bounding box center [254, 128] width 13 height 14
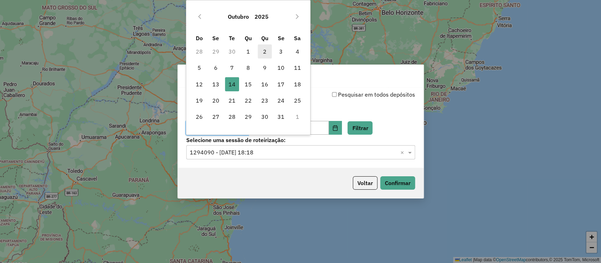
click at [262, 52] on span "2" at bounding box center [265, 51] width 14 height 14
type input "**********"
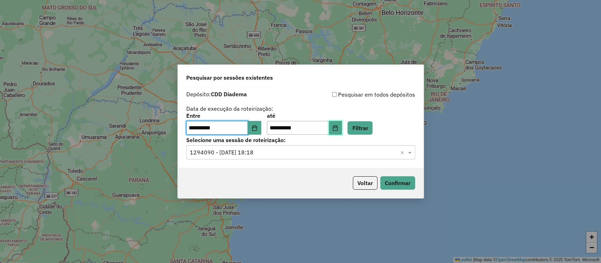
click at [338, 127] on icon "Choose Date" at bounding box center [335, 128] width 5 height 6
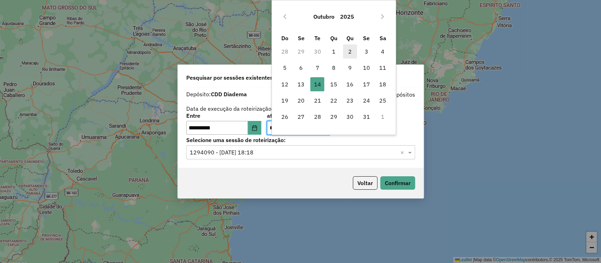
click at [346, 51] on span "2" at bounding box center [350, 51] width 14 height 14
type input "**********"
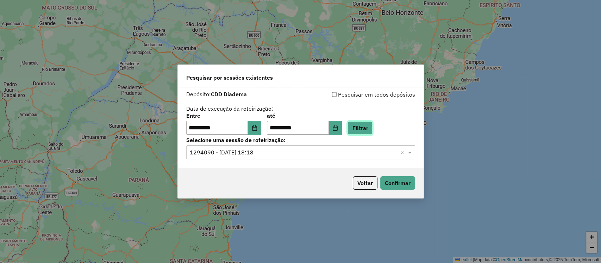
click at [369, 125] on button "Filtrar" at bounding box center [359, 127] width 25 height 13
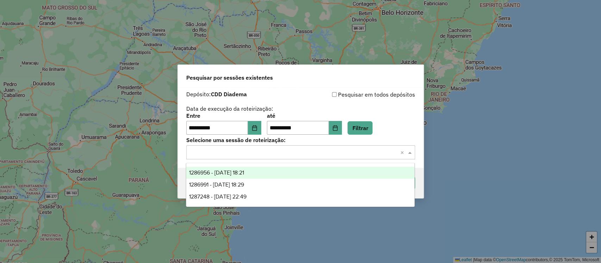
click at [248, 155] on input "text" at bounding box center [294, 152] width 208 height 8
click at [348, 35] on div "**********" at bounding box center [300, 131] width 601 height 263
